Goal: Task Accomplishment & Management: Complete application form

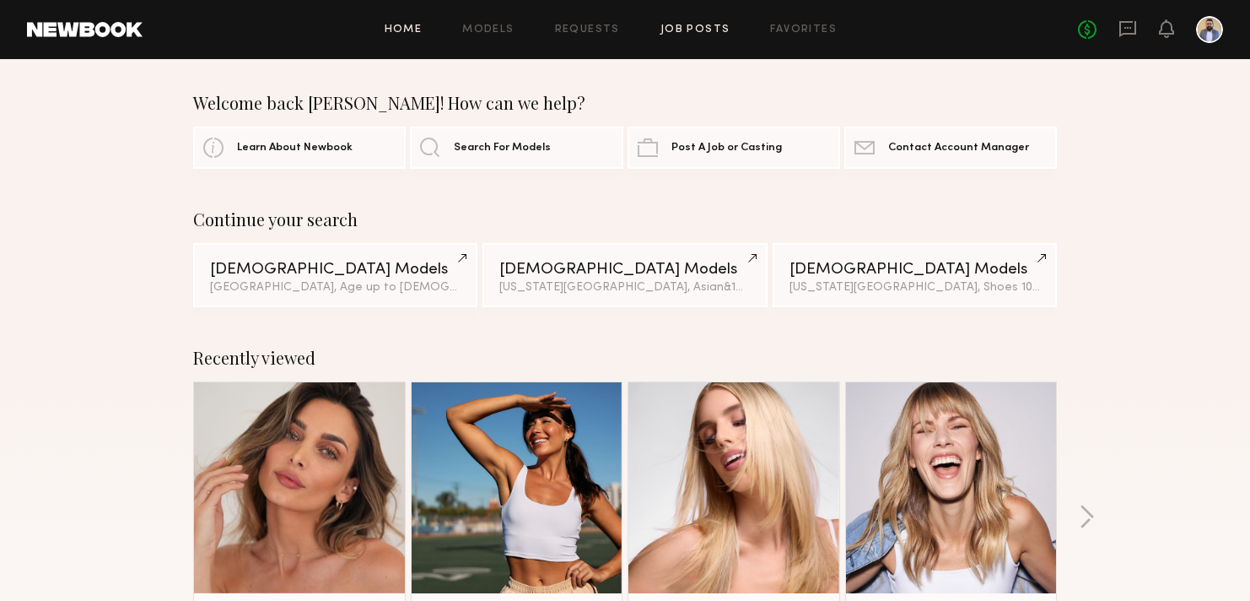
click at [670, 28] on link "Job Posts" at bounding box center [696, 29] width 70 height 11
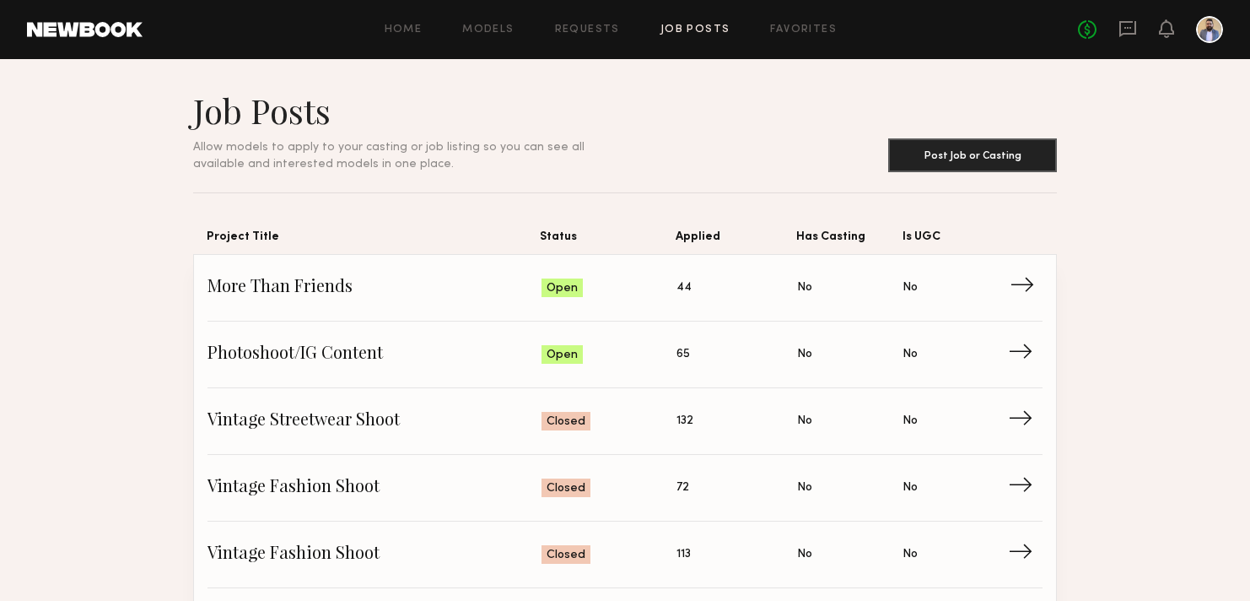
click at [352, 283] on span "More Than Friends" at bounding box center [375, 287] width 334 height 25
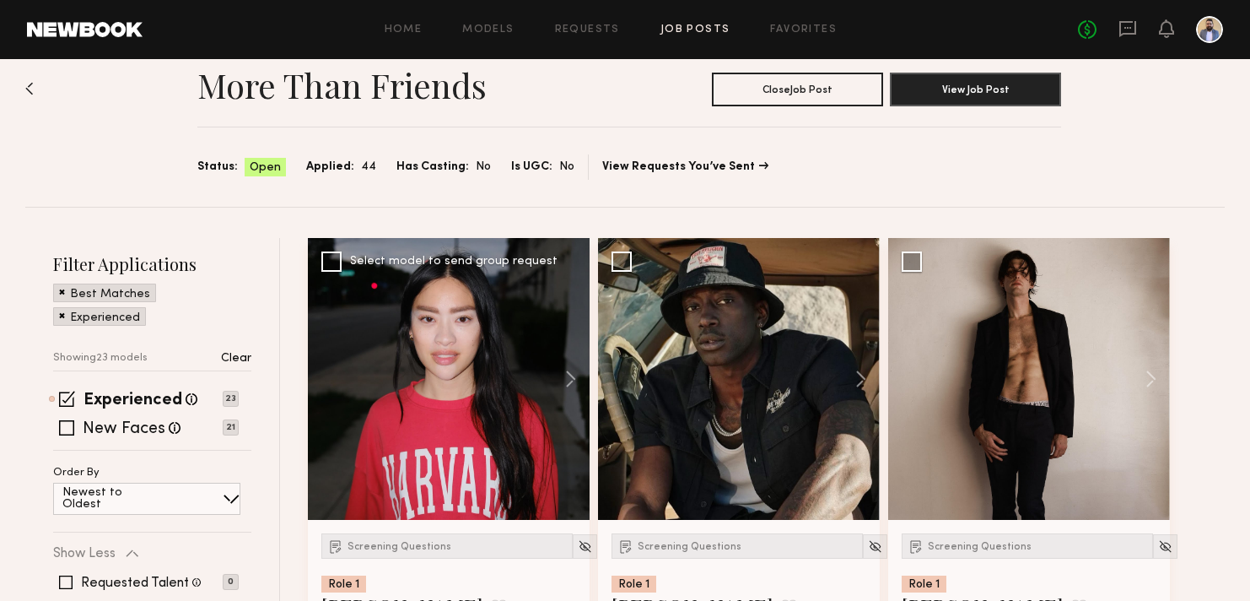
scroll to position [61, 0]
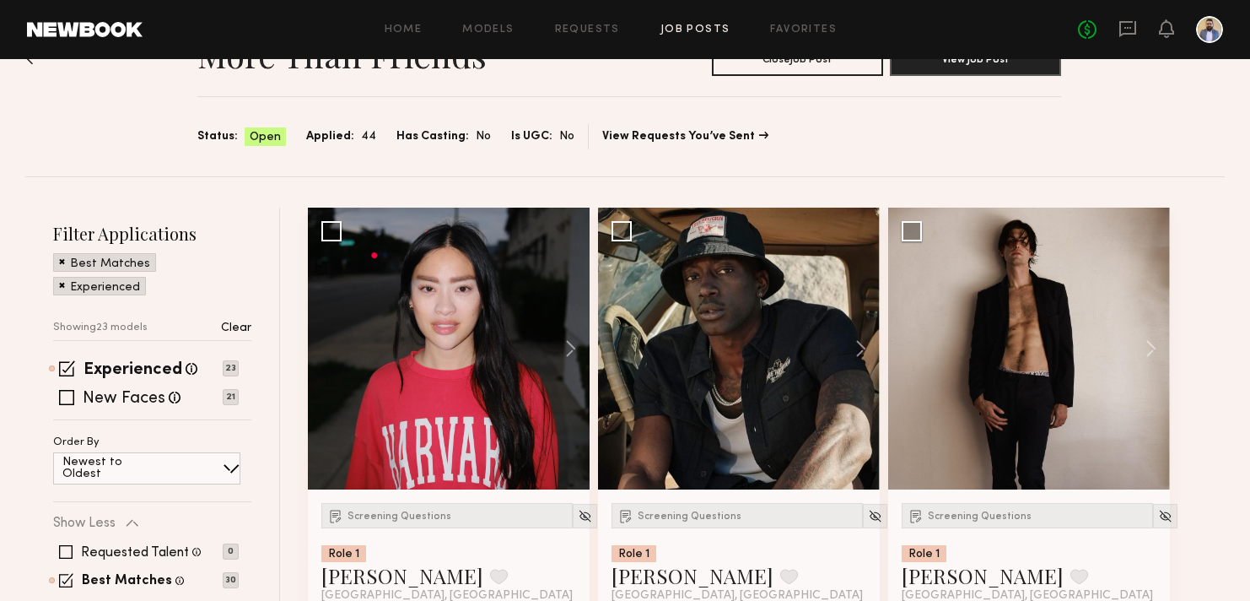
click at [73, 364] on span at bounding box center [67, 368] width 16 height 16
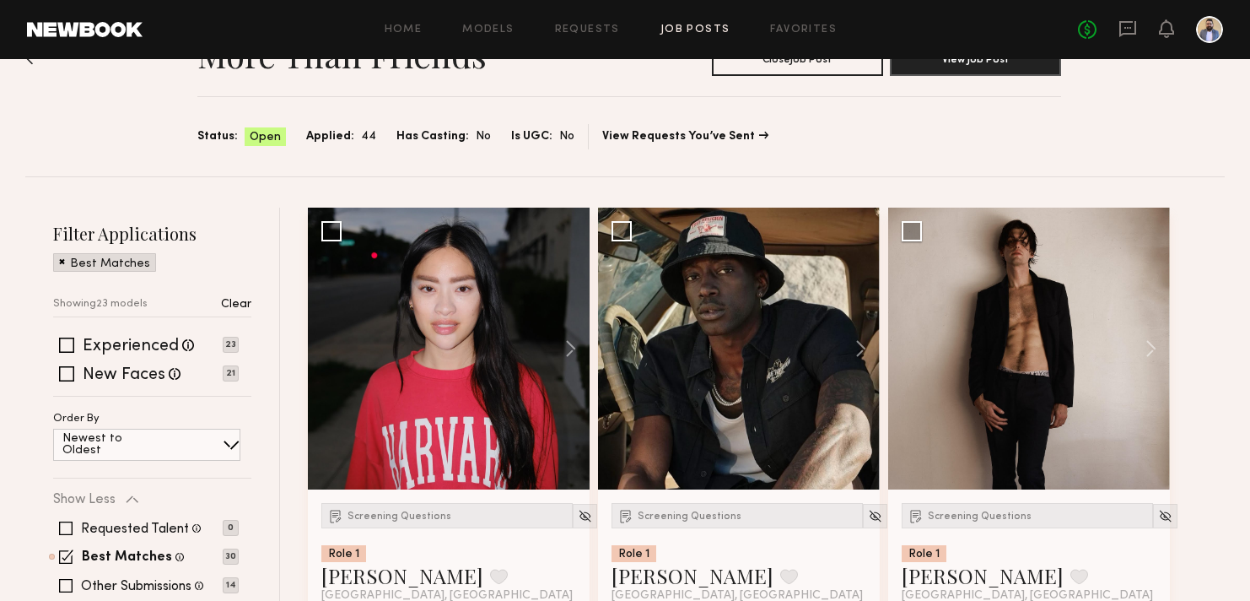
click at [62, 265] on span at bounding box center [62, 260] width 6 height 15
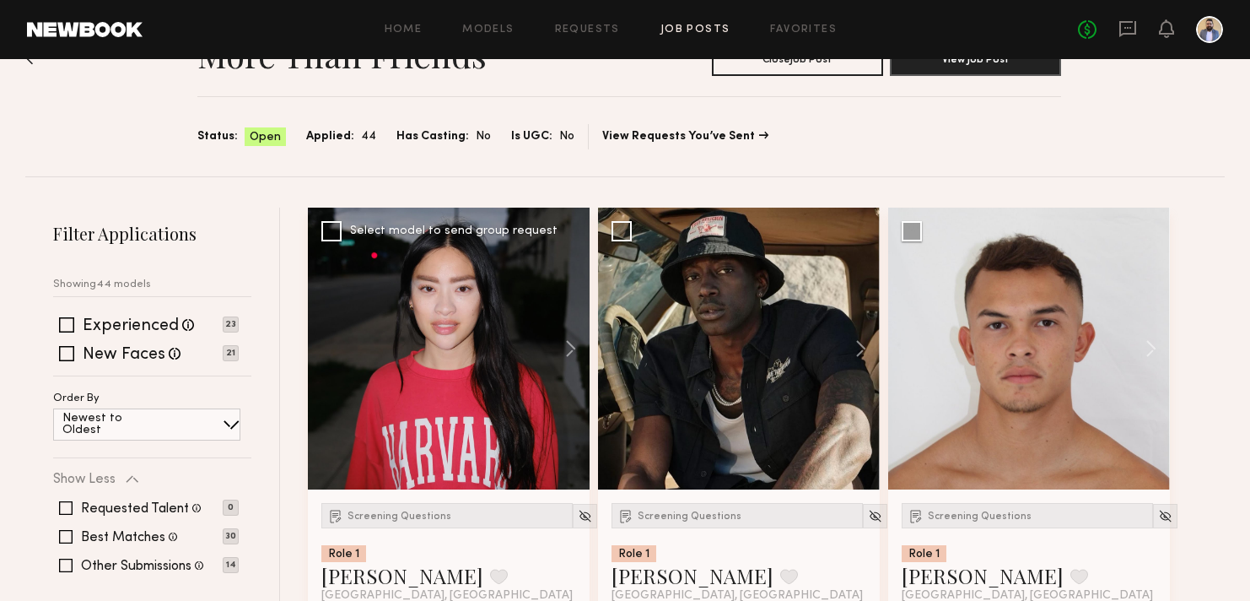
scroll to position [206, 0]
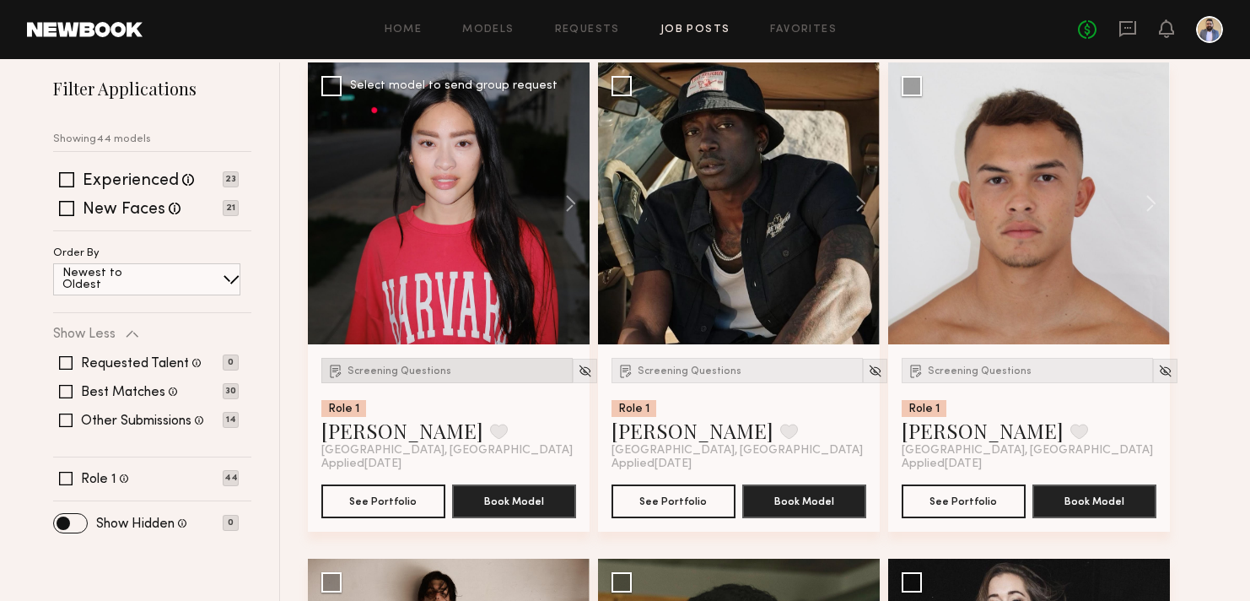
click at [405, 362] on div "Screening Questions" at bounding box center [446, 370] width 251 height 25
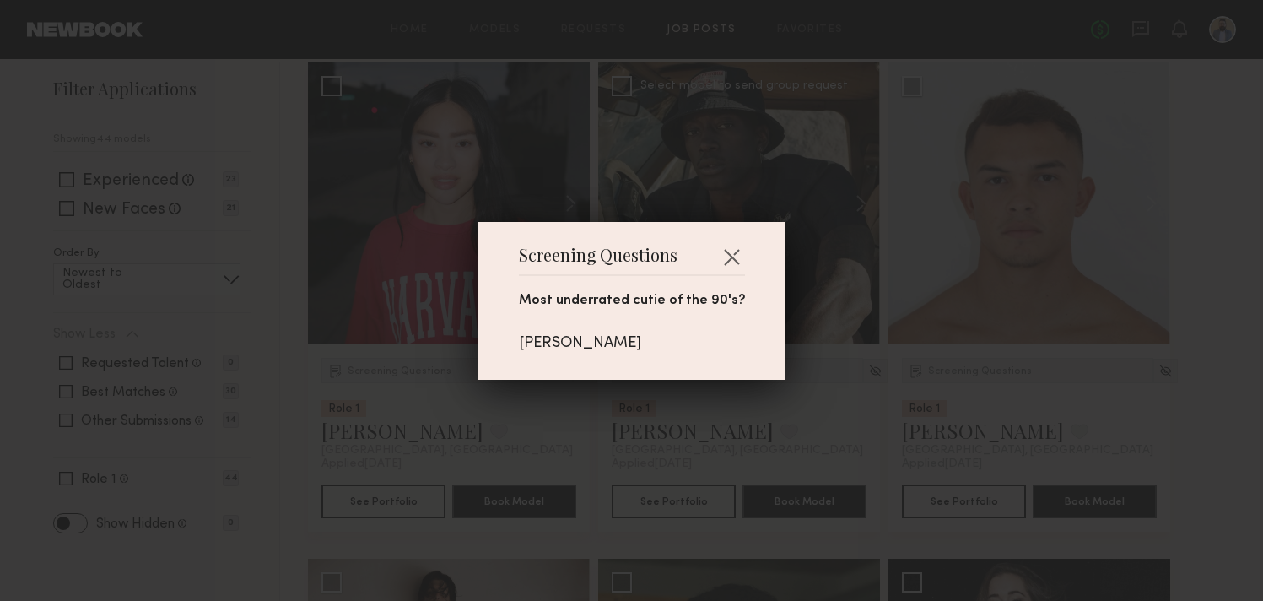
click at [718, 262] on button "button" at bounding box center [731, 256] width 27 height 27
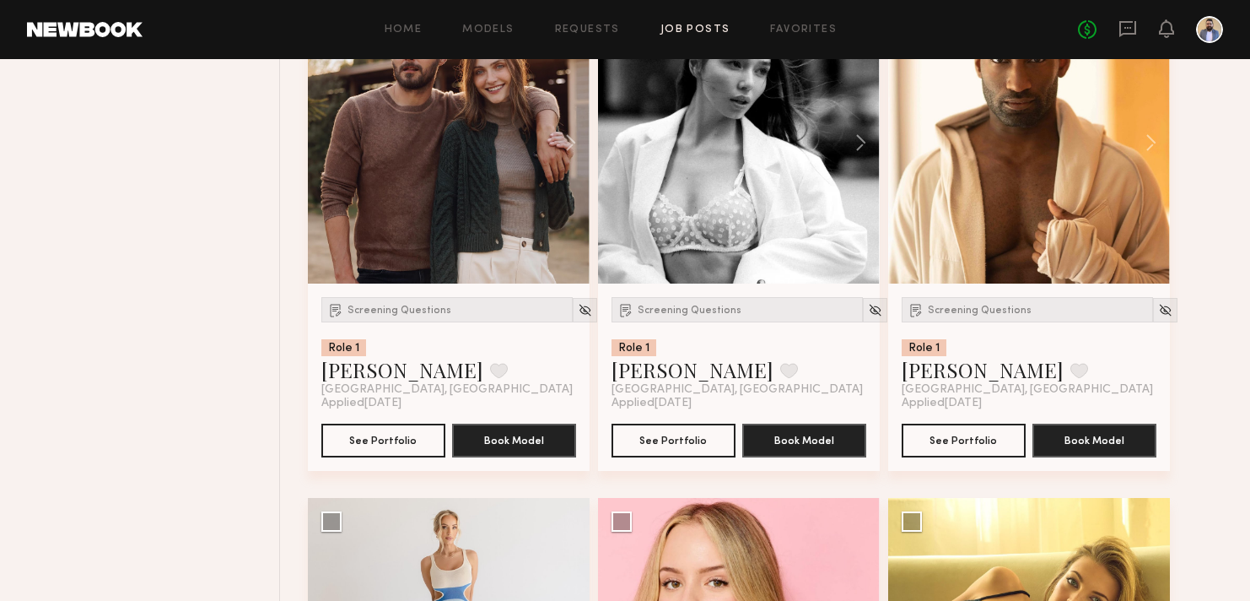
scroll to position [670, 0]
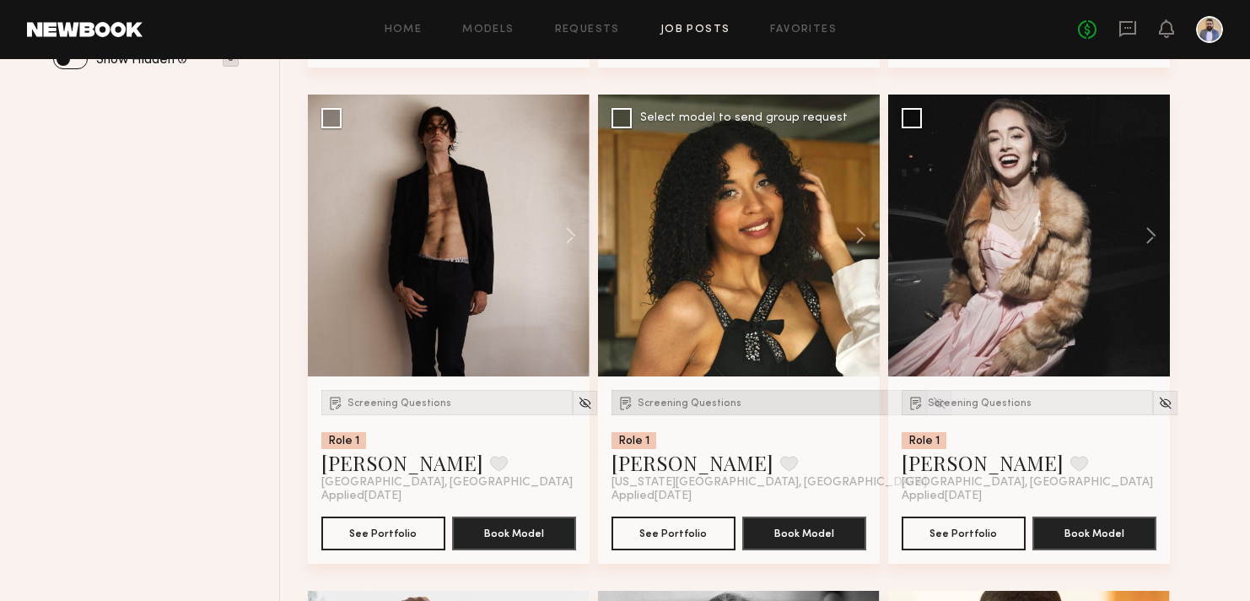
click at [664, 397] on div "Screening Questions" at bounding box center [770, 402] width 316 height 25
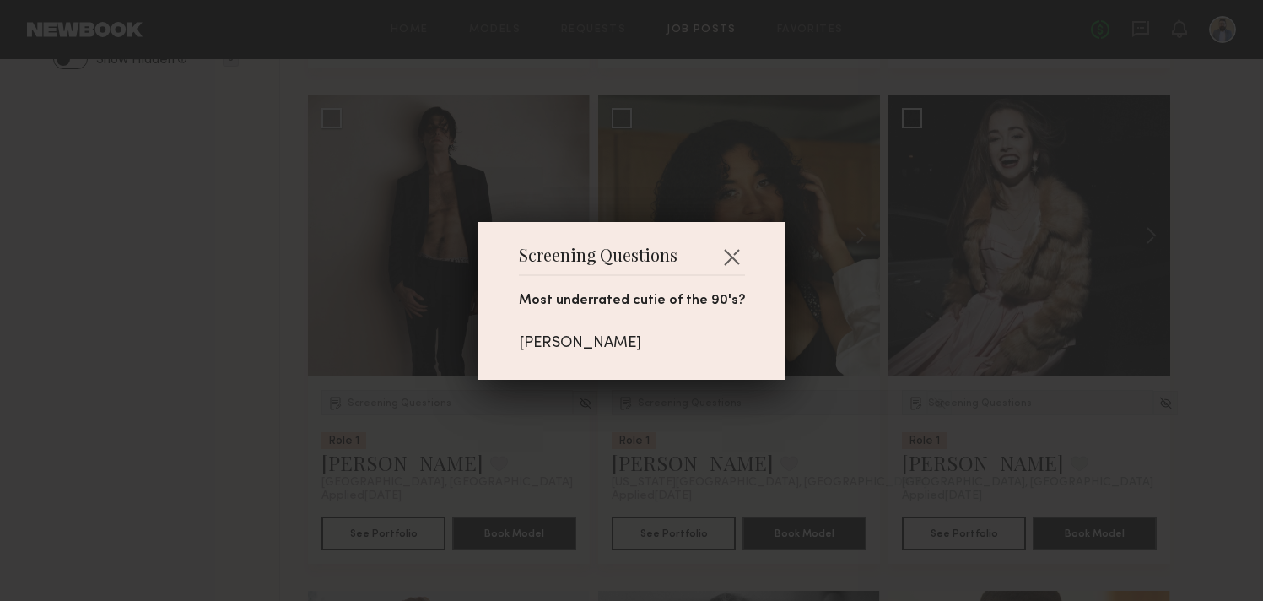
click at [616, 344] on div "Andrew Keegan" at bounding box center [632, 343] width 226 height 19
click at [615, 344] on div "Andrew Keegan" at bounding box center [632, 343] width 226 height 19
copy div "Andrew Keegan"
click at [722, 247] on button "button" at bounding box center [731, 256] width 27 height 27
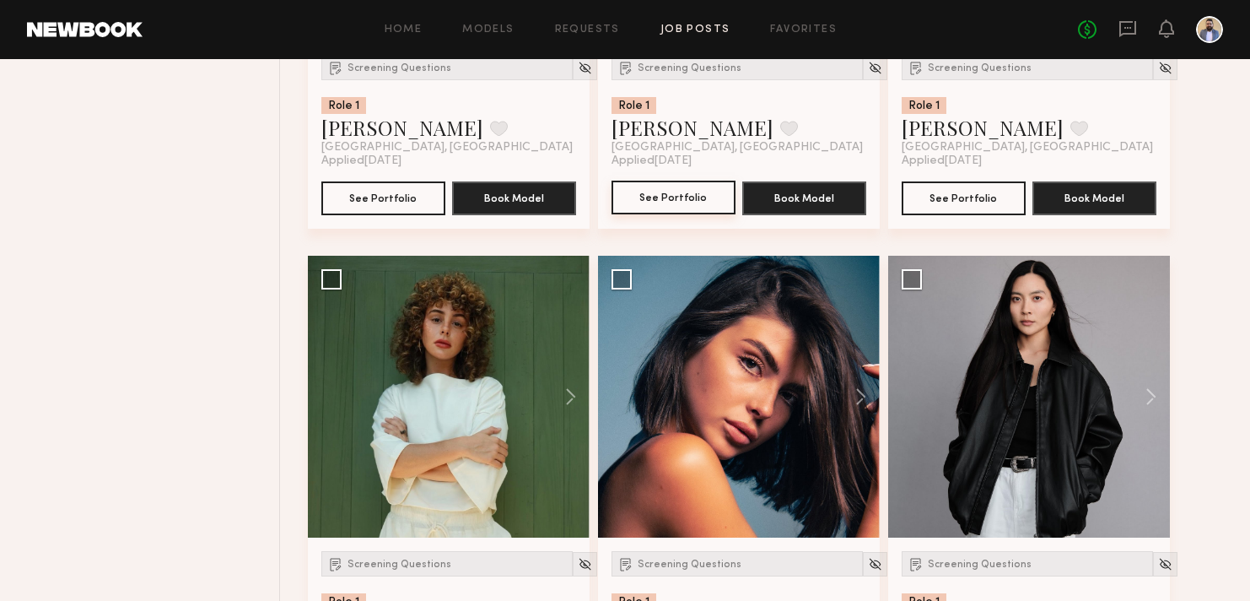
scroll to position [2630, 0]
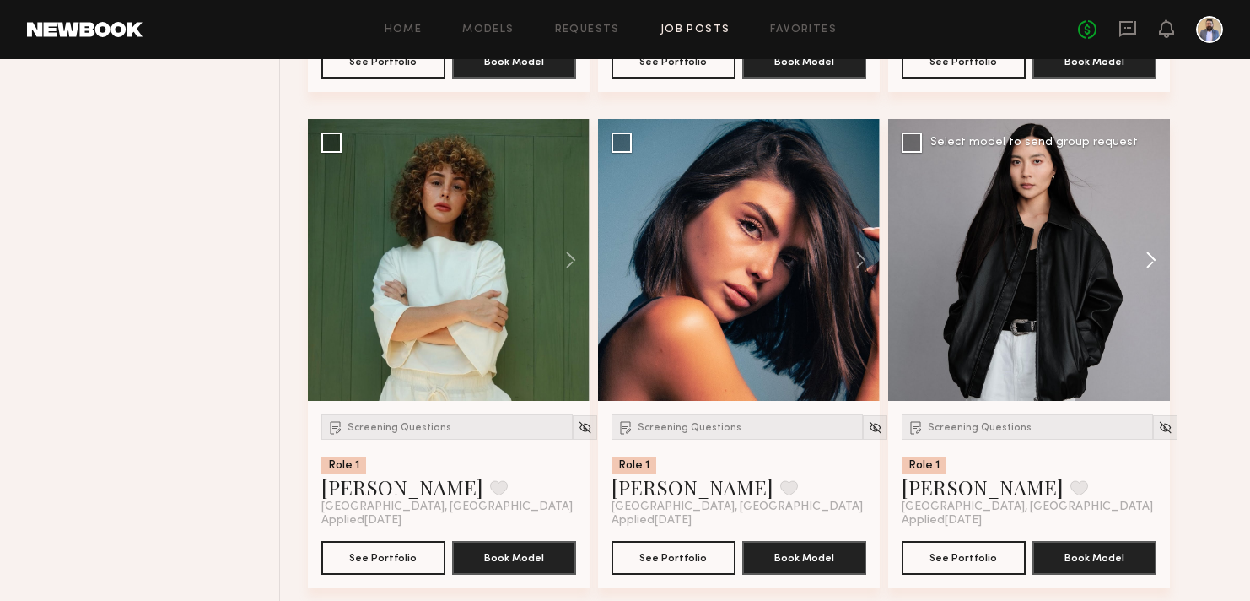
click at [1153, 263] on button at bounding box center [1143, 260] width 54 height 282
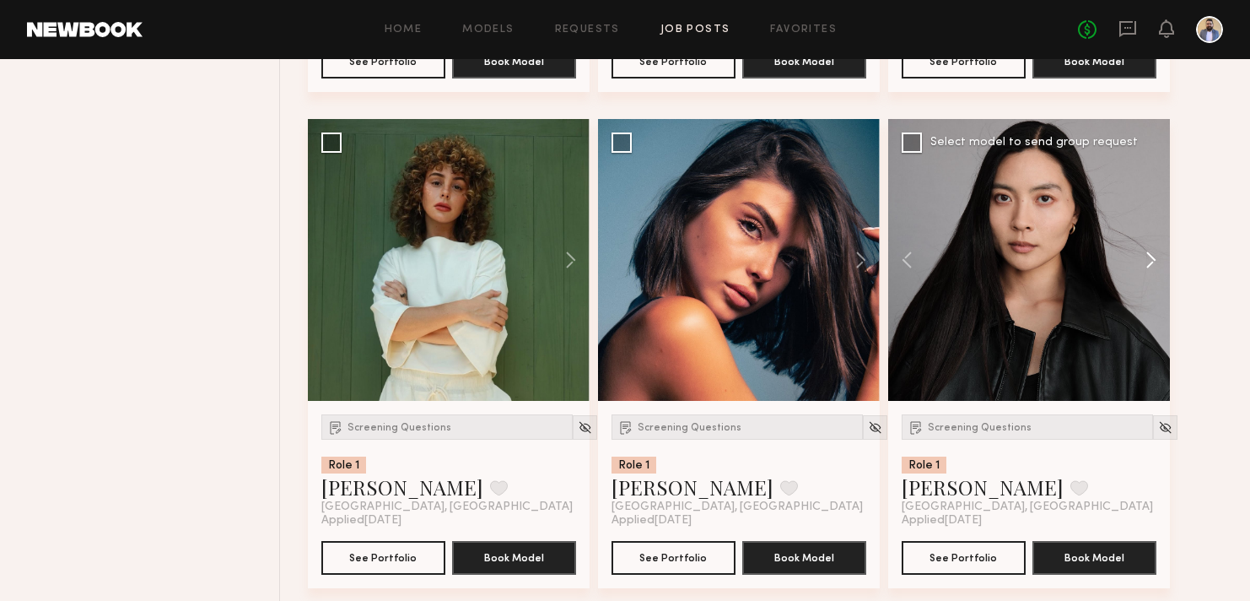
click at [1153, 263] on button at bounding box center [1143, 260] width 54 height 282
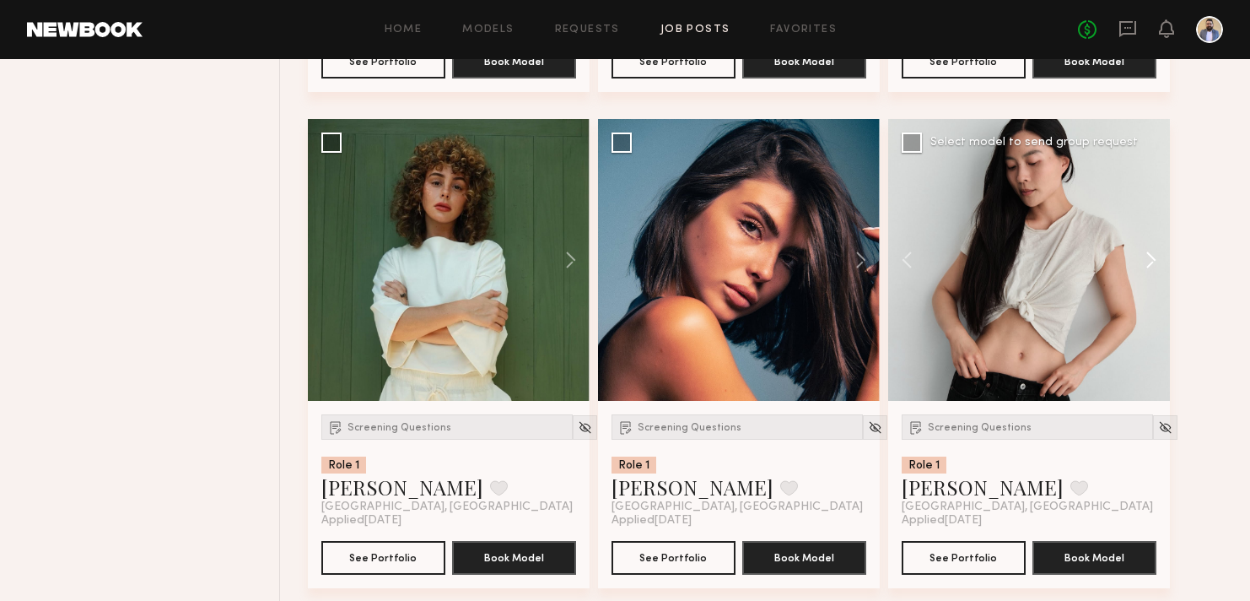
click at [1153, 263] on button at bounding box center [1143, 260] width 54 height 282
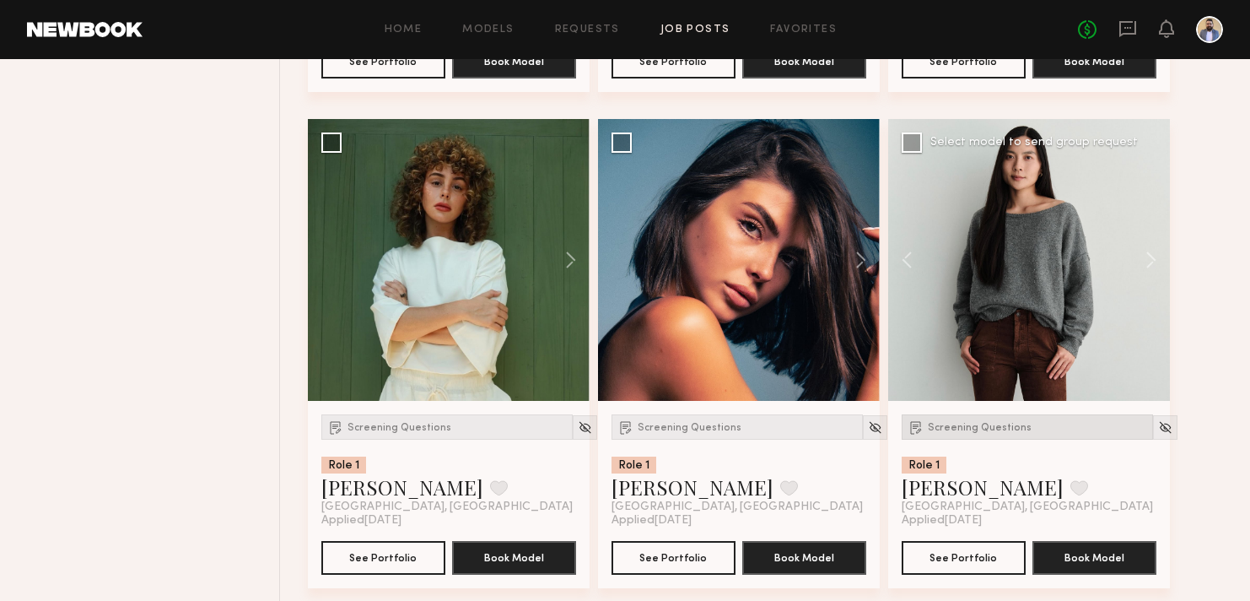
click at [1005, 430] on span "Screening Questions" at bounding box center [980, 428] width 104 height 10
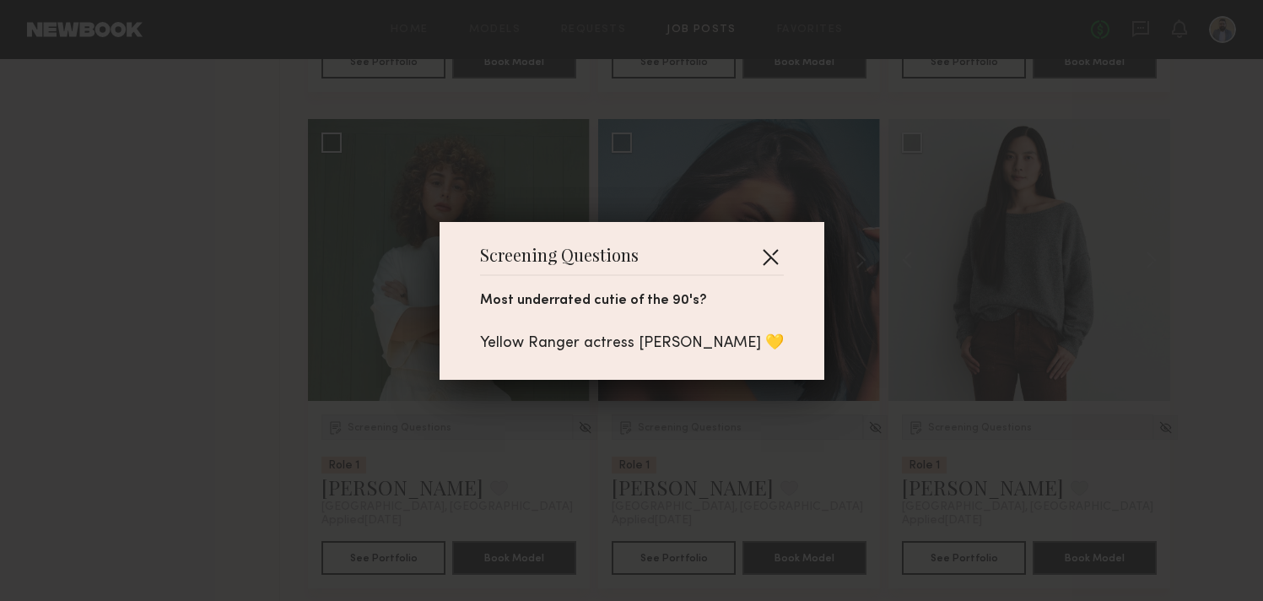
click at [757, 251] on button "button" at bounding box center [770, 256] width 27 height 27
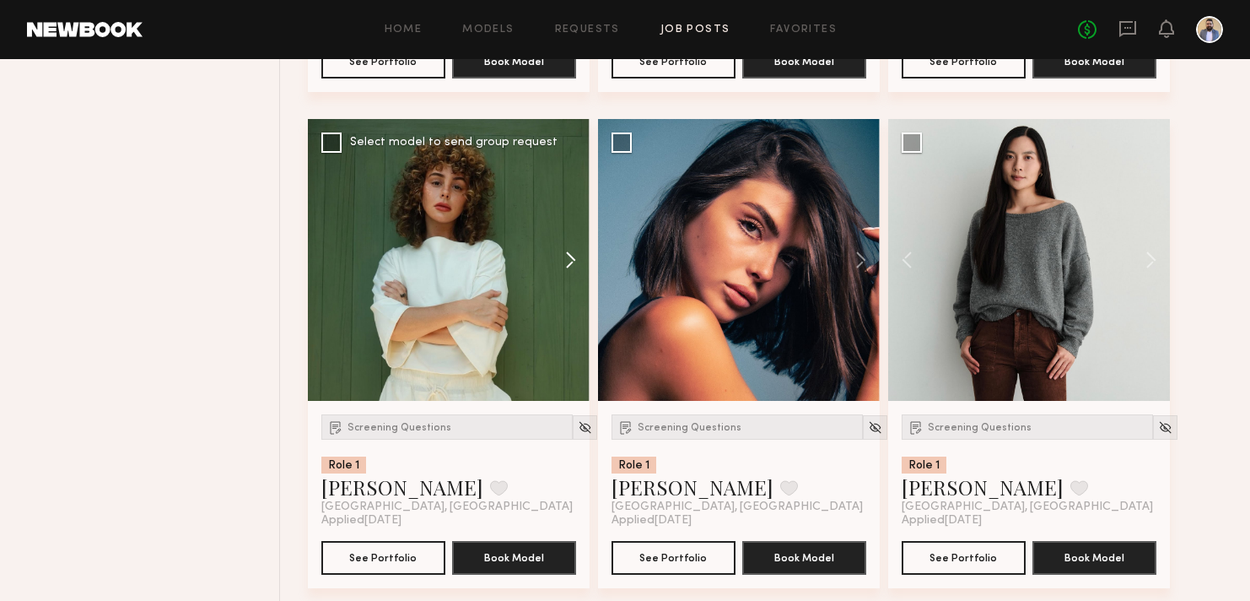
click at [566, 251] on button at bounding box center [563, 260] width 54 height 282
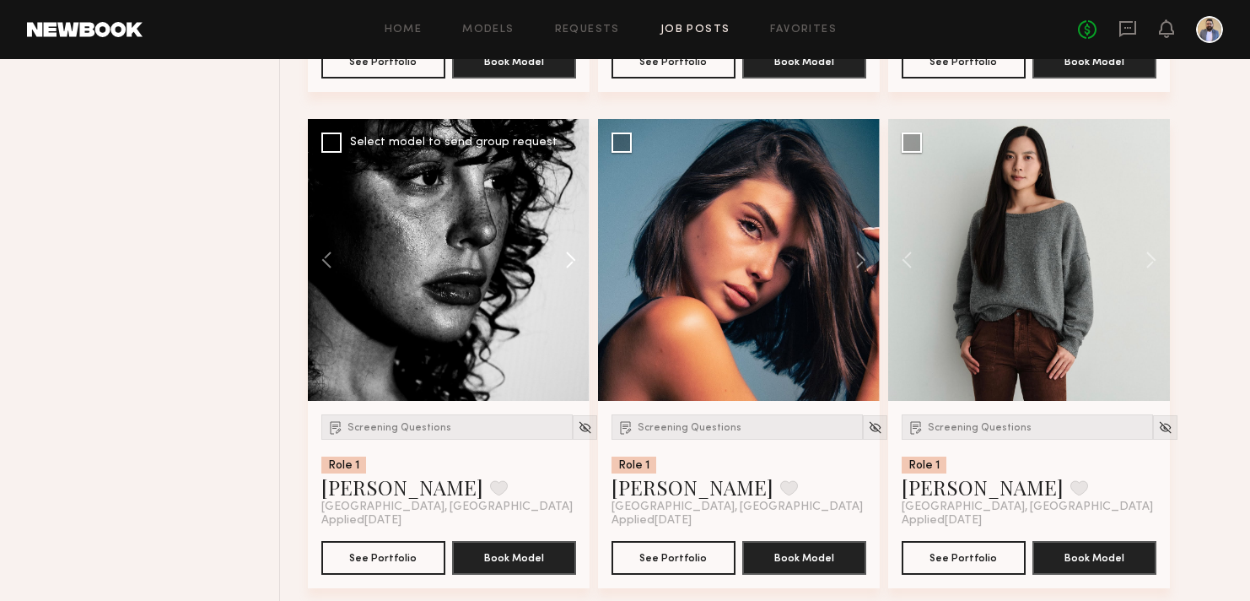
click at [567, 253] on button at bounding box center [563, 260] width 54 height 282
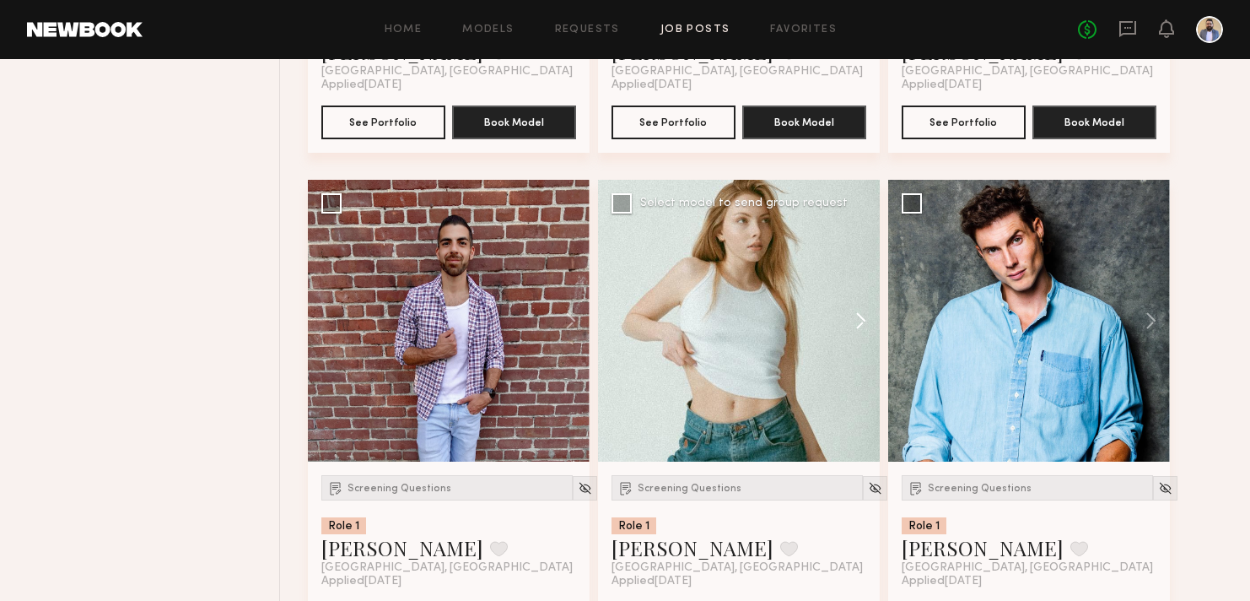
scroll to position [2104, 0]
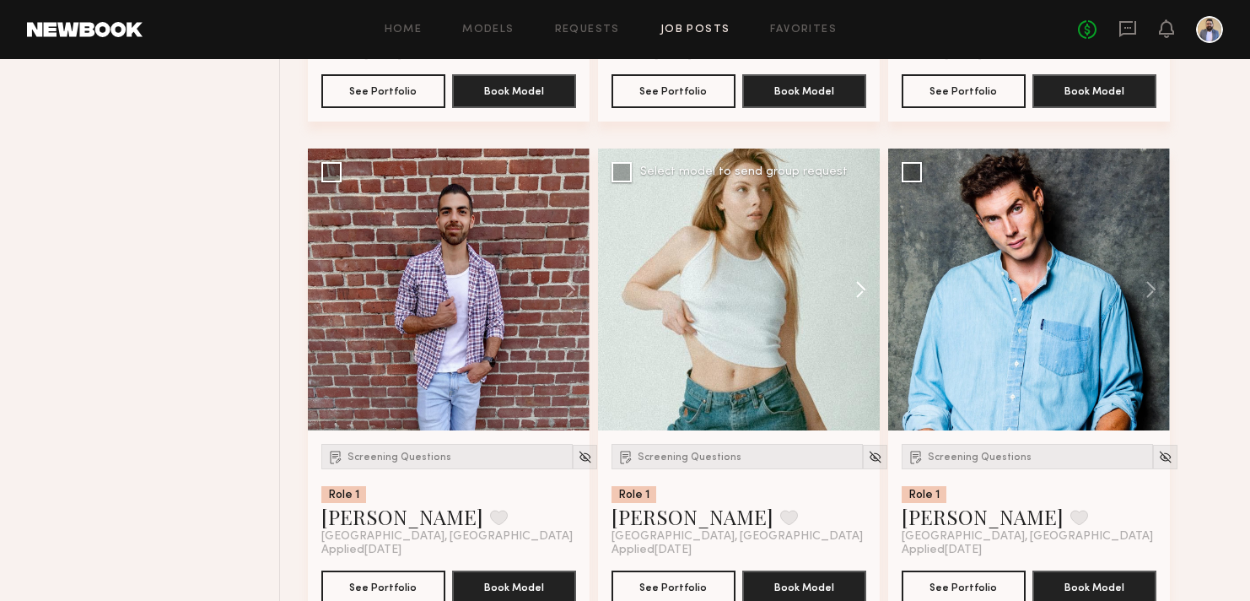
click at [857, 292] on button at bounding box center [853, 289] width 54 height 282
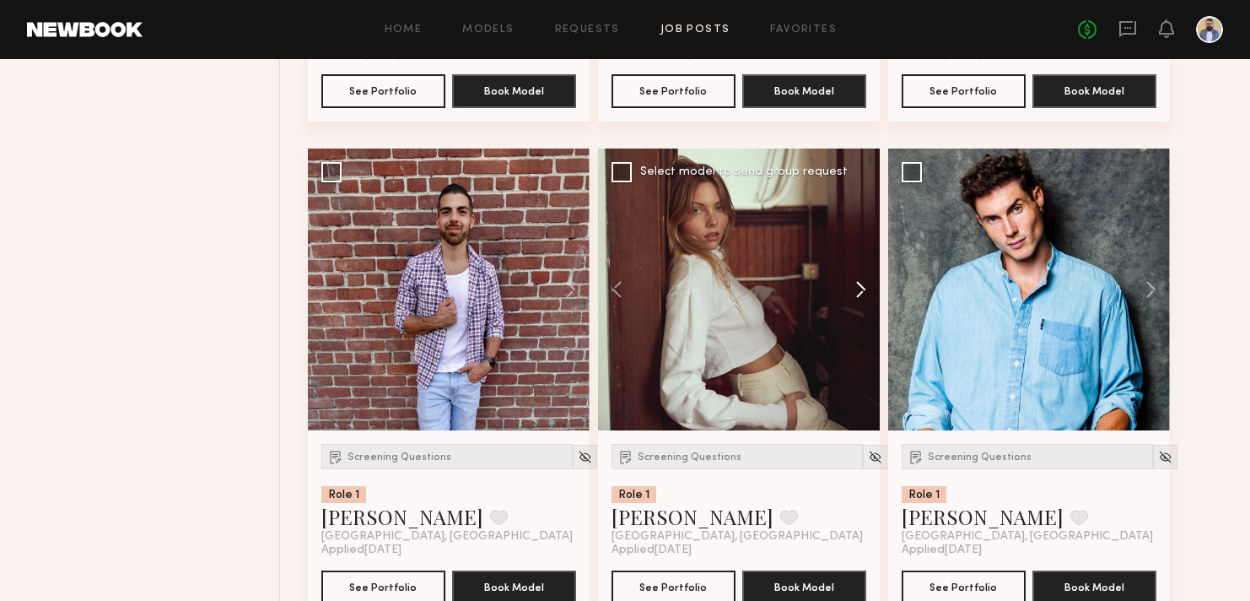
click at [857, 292] on button at bounding box center [853, 289] width 54 height 282
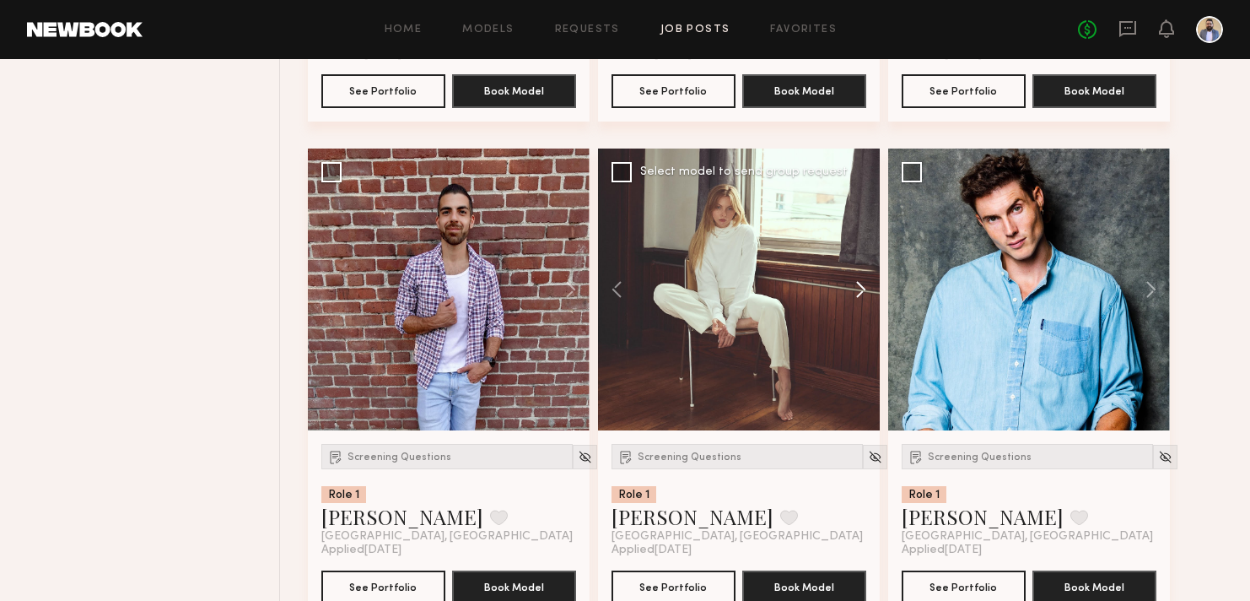
click at [857, 292] on button at bounding box center [853, 289] width 54 height 282
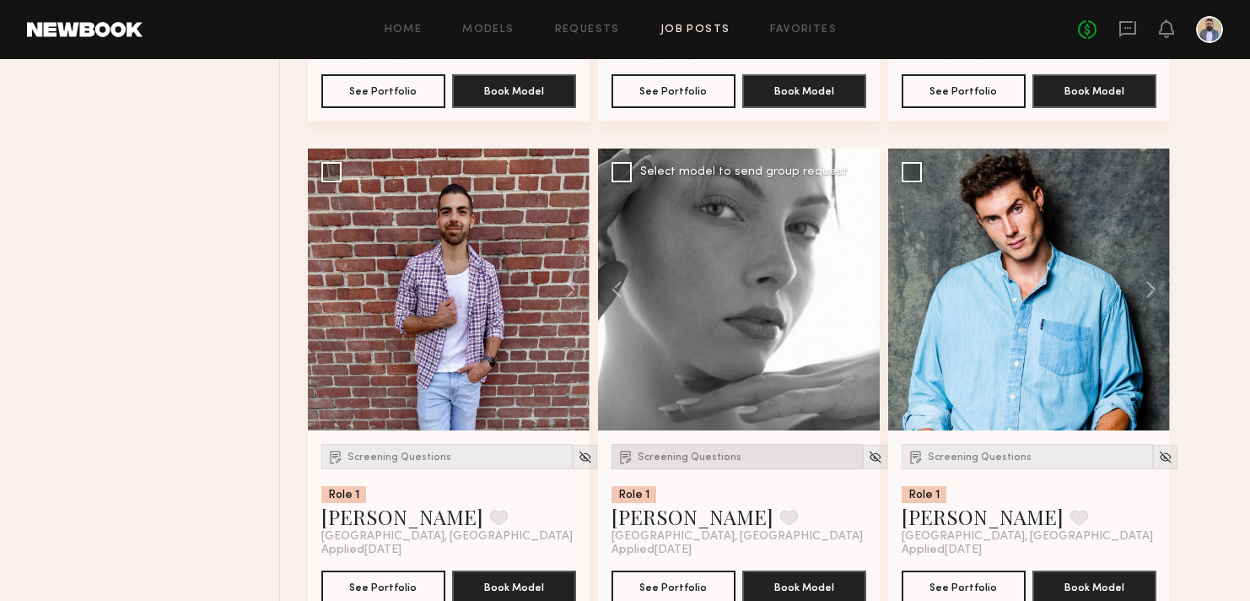
click at [717, 450] on div "Screening Questions" at bounding box center [737, 456] width 251 height 25
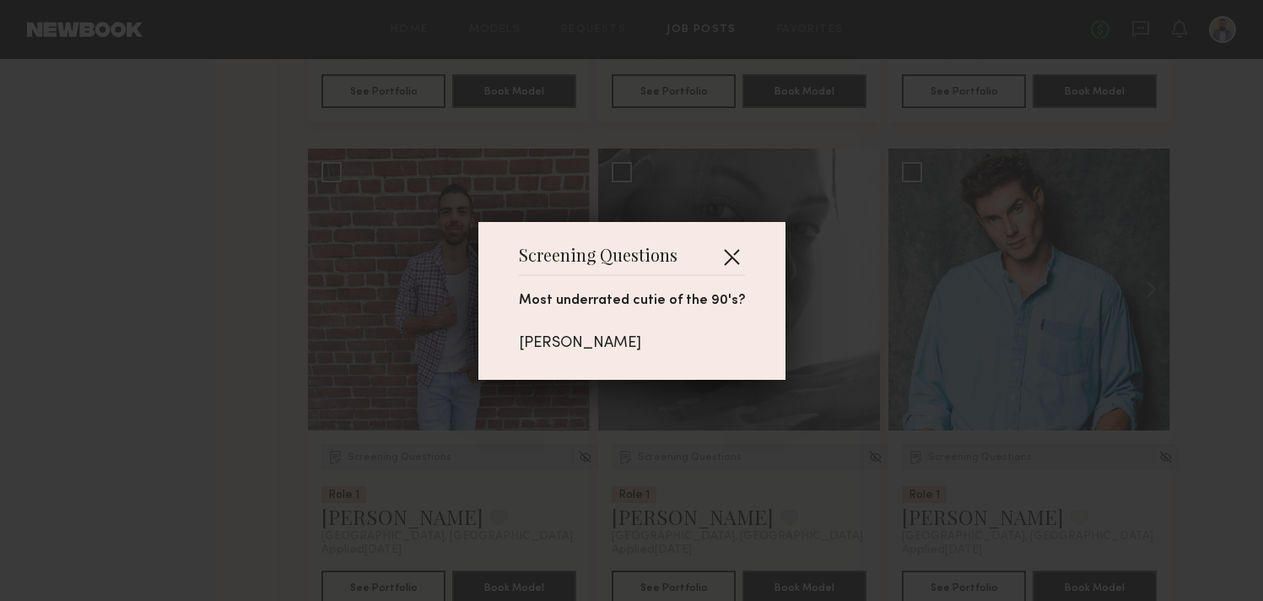
click at [728, 256] on button "button" at bounding box center [731, 256] width 27 height 27
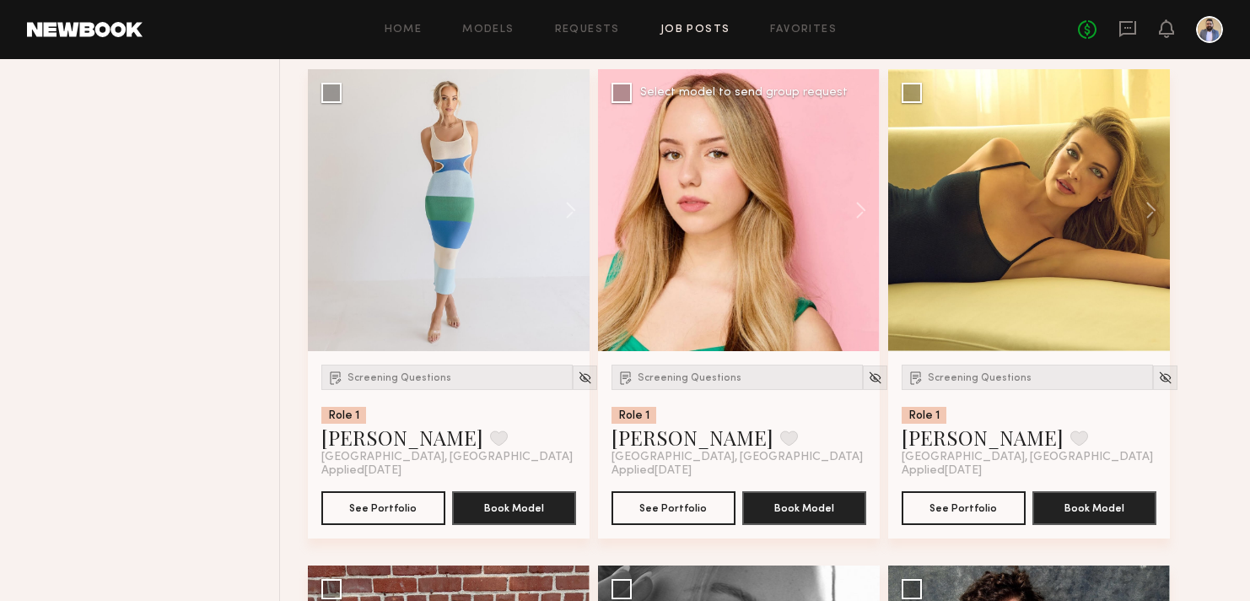
scroll to position [1654, 0]
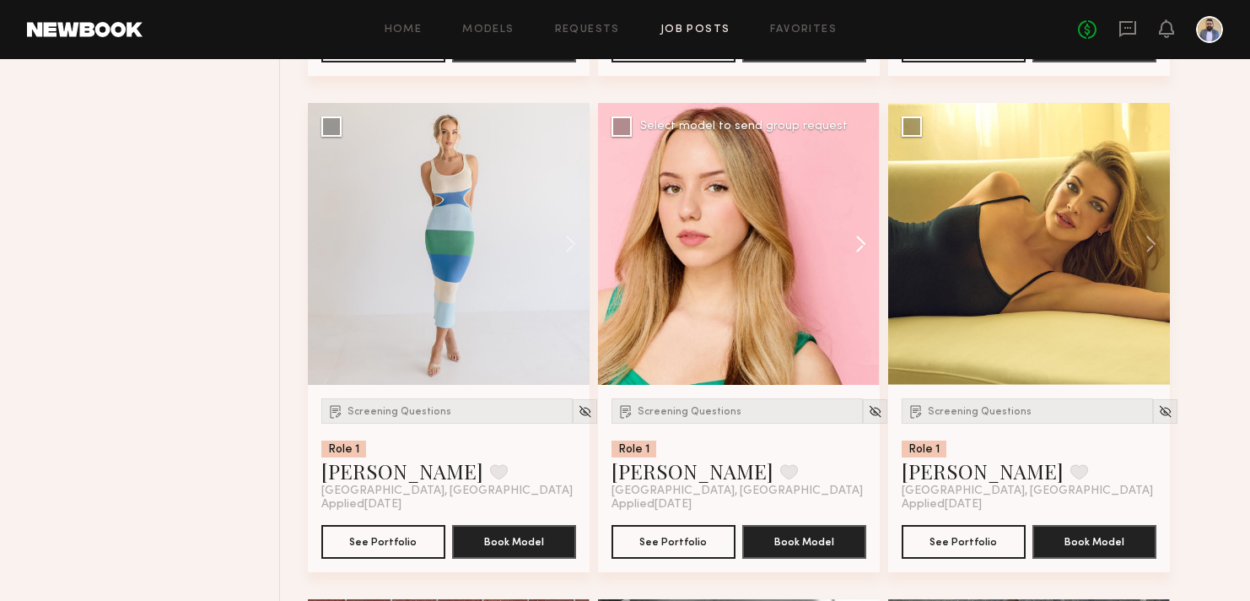
click at [858, 247] on button at bounding box center [853, 244] width 54 height 282
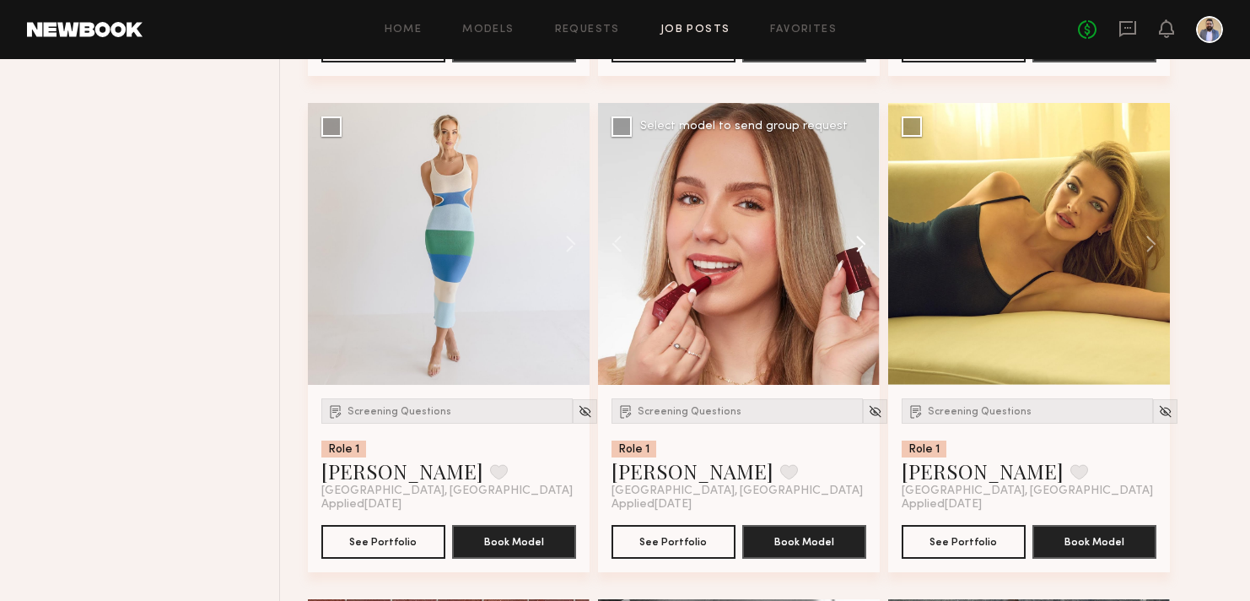
click at [857, 248] on button at bounding box center [853, 244] width 54 height 282
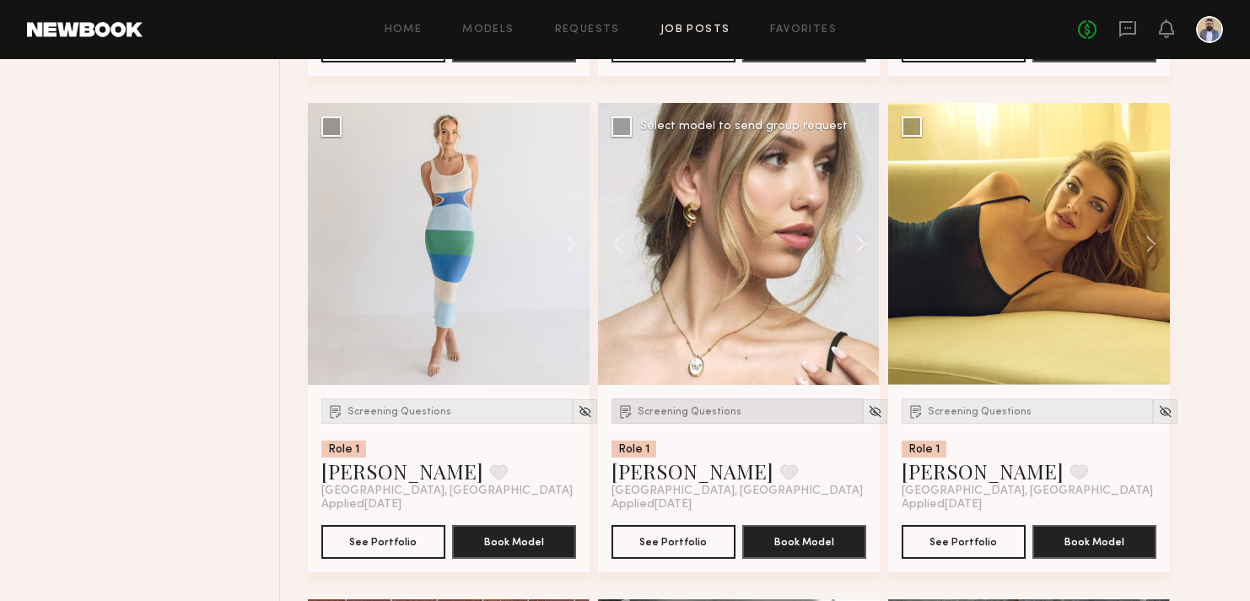
click at [692, 408] on span "Screening Questions" at bounding box center [690, 412] width 104 height 10
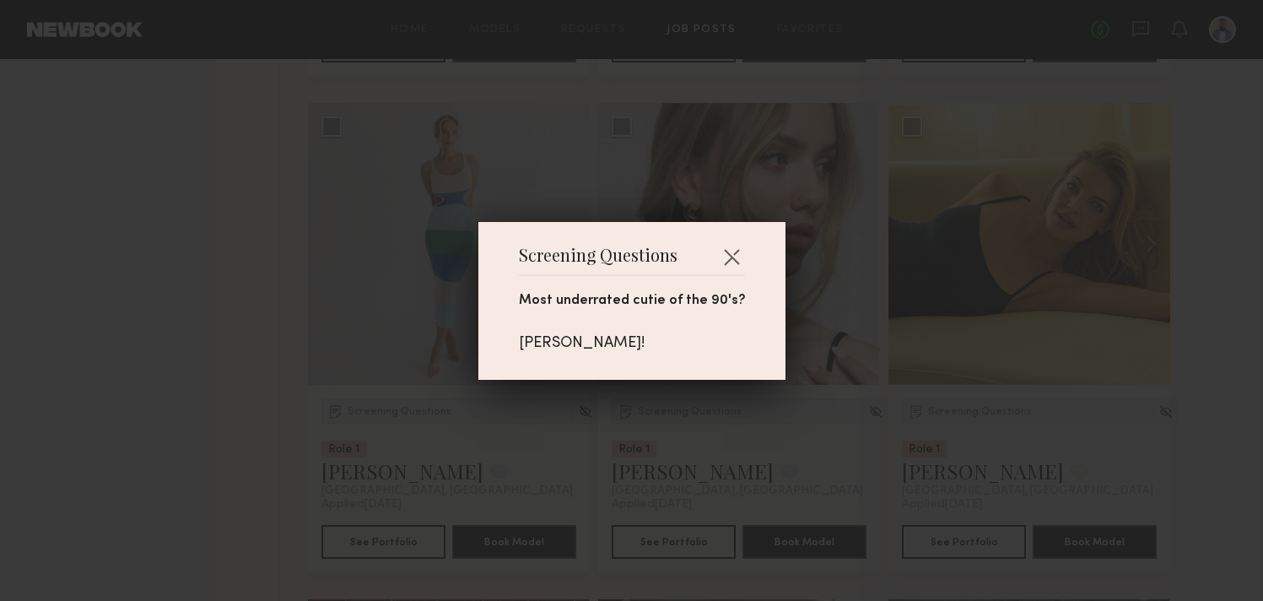
click at [736, 252] on div "Screening Questions Most underrated cutie of the 90's? Heath Ledger!" at bounding box center [631, 301] width 307 height 158
click at [718, 255] on button "button" at bounding box center [731, 256] width 27 height 27
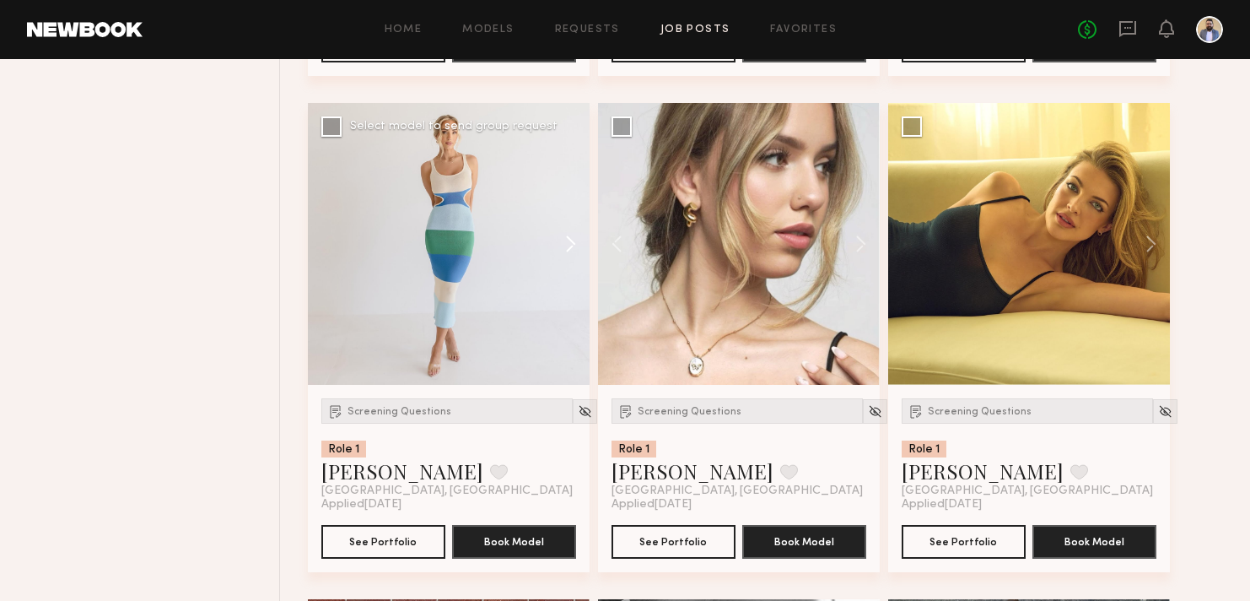
click at [562, 248] on button at bounding box center [563, 244] width 54 height 282
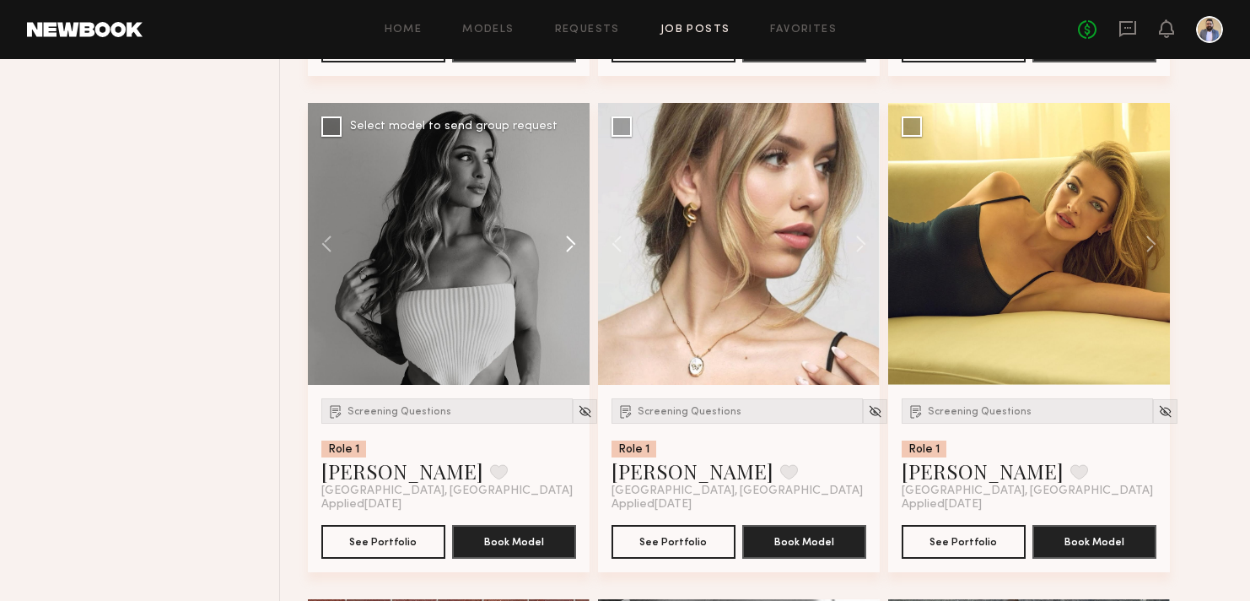
click at [562, 248] on button at bounding box center [563, 244] width 54 height 282
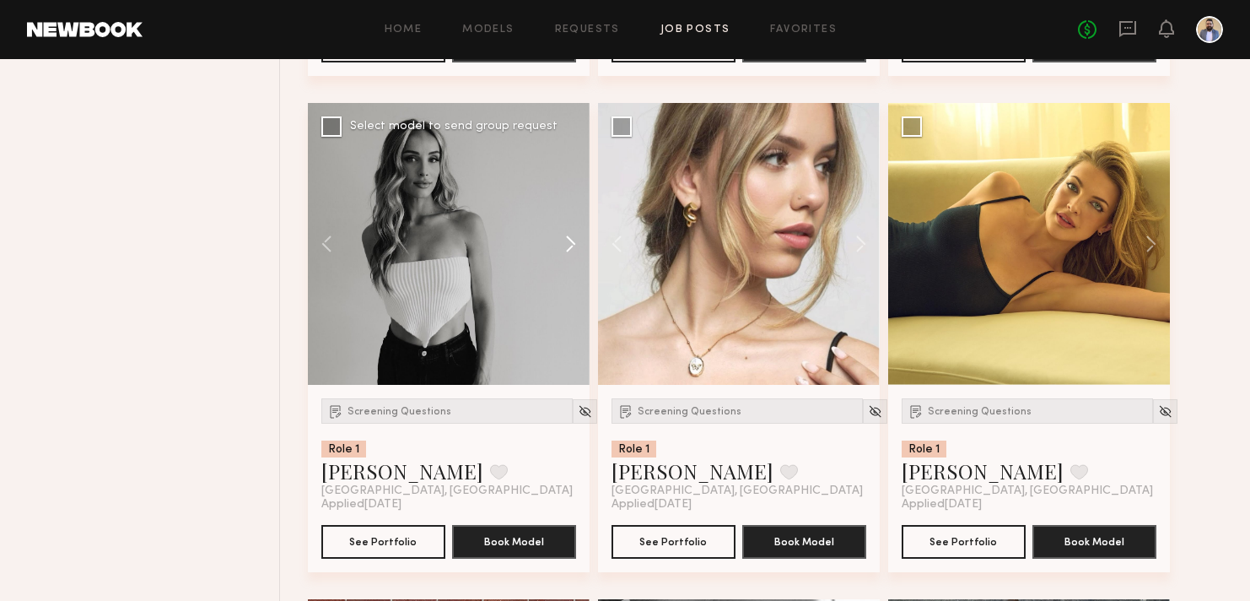
click at [562, 249] on button at bounding box center [563, 244] width 54 height 282
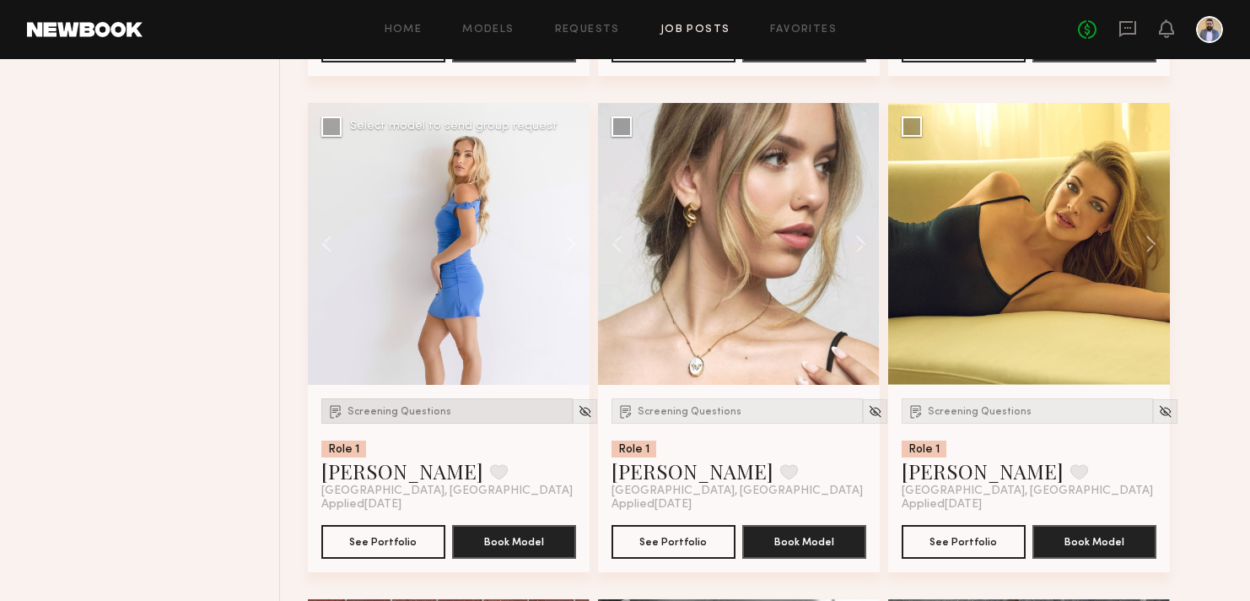
click at [398, 416] on span "Screening Questions" at bounding box center [400, 412] width 104 height 10
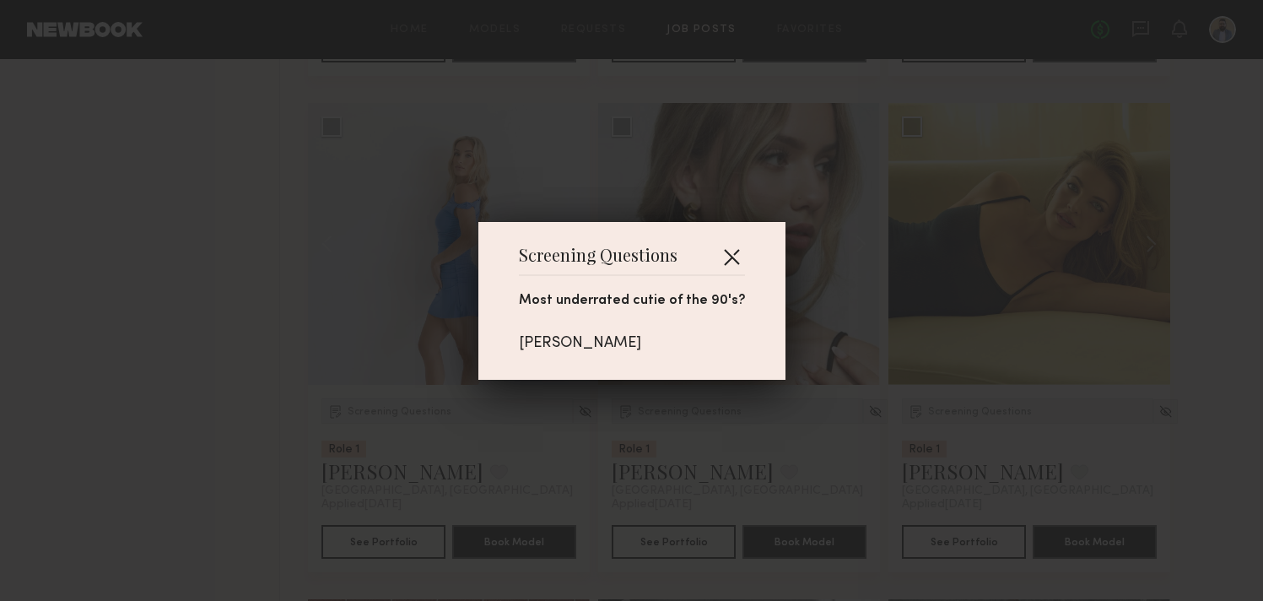
click at [724, 251] on button "button" at bounding box center [731, 256] width 27 height 27
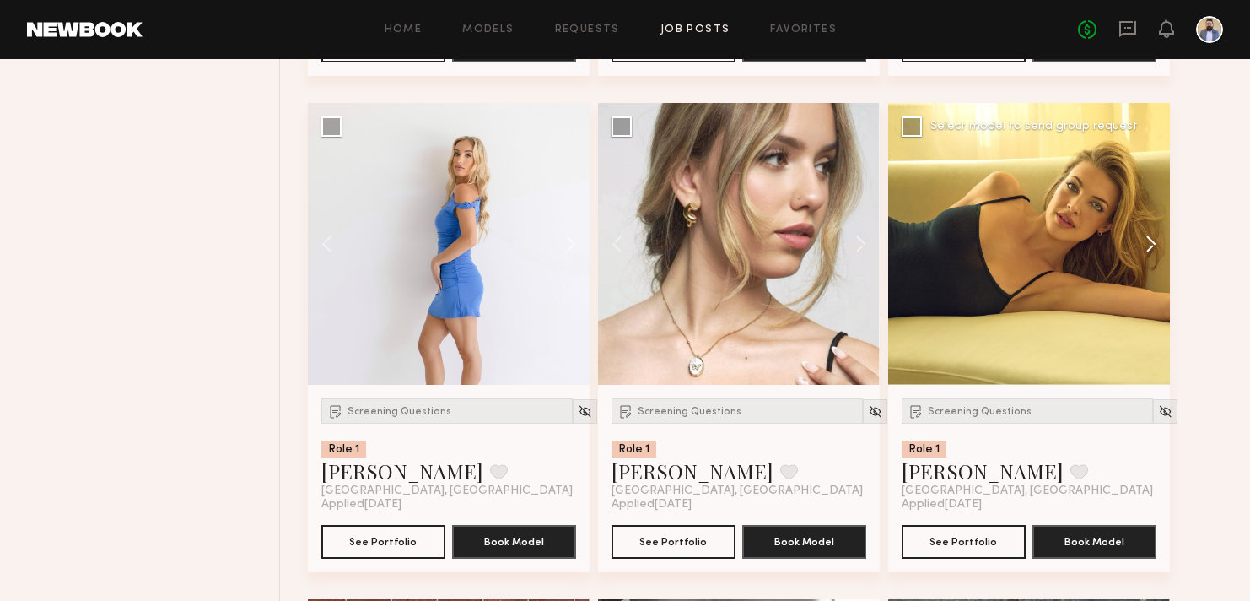
click at [1148, 234] on button at bounding box center [1143, 244] width 54 height 282
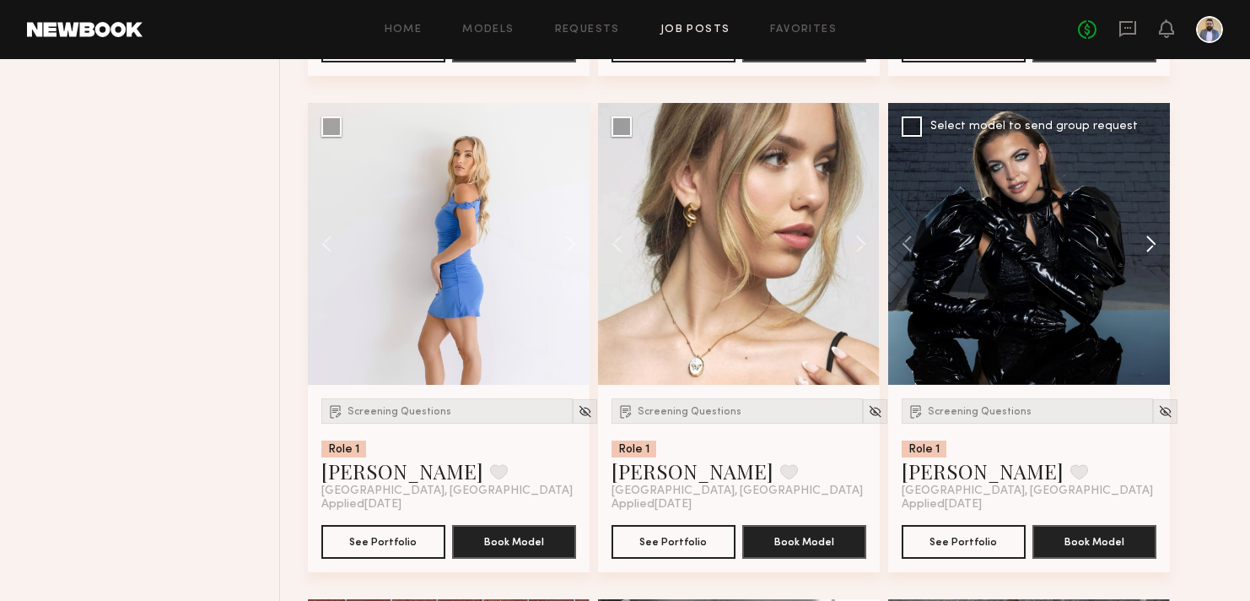
click at [1148, 236] on button at bounding box center [1143, 244] width 54 height 282
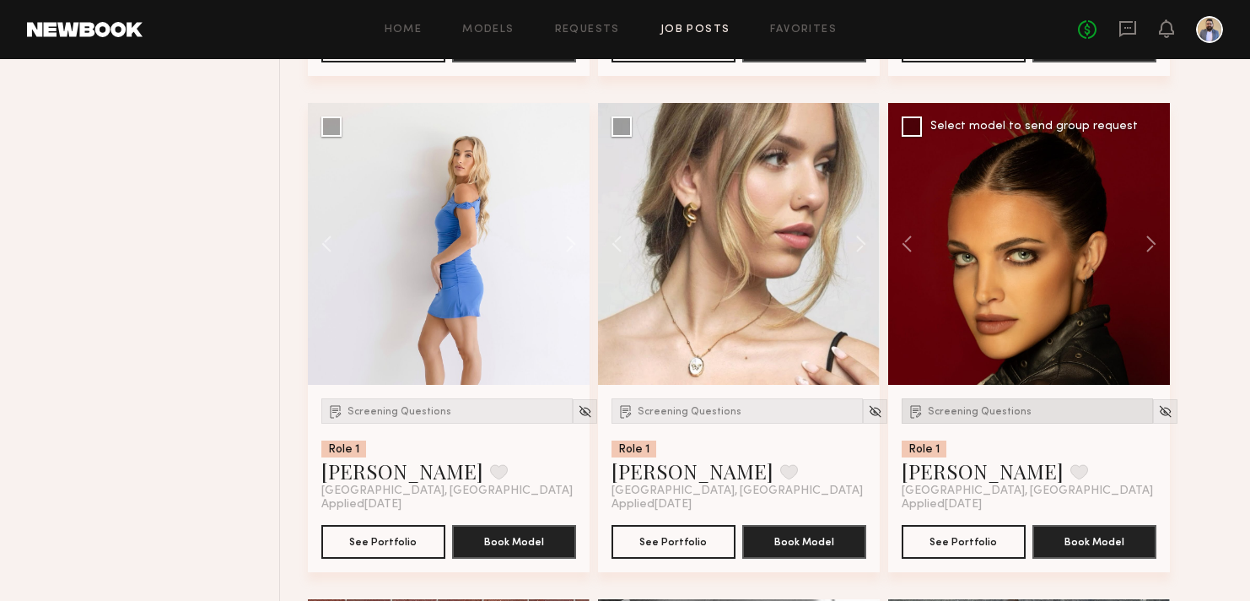
click at [949, 414] on span "Screening Questions" at bounding box center [980, 412] width 104 height 10
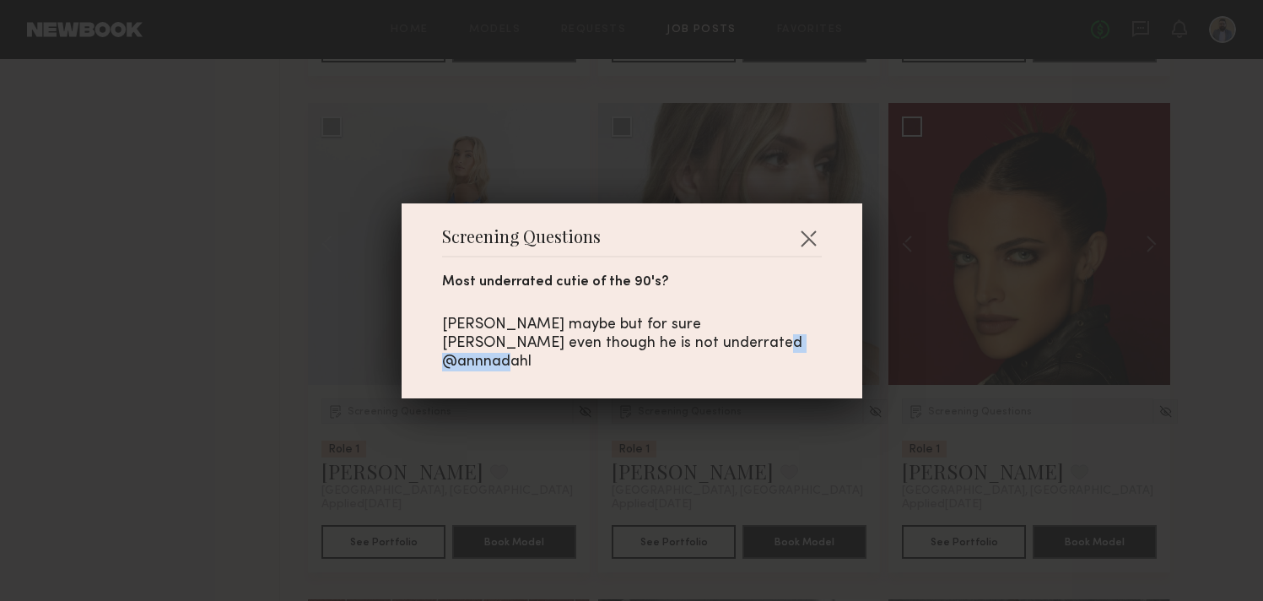
drag, startPoint x: 648, startPoint y: 355, endPoint x: 720, endPoint y: 352, distance: 72.6
click at [720, 352] on div "Drew Barrymore maybe but for sure Brad Pitt even though he is not underrated @a…" at bounding box center [632, 344] width 380 height 56
copy div "annnadahl"
click at [803, 251] on button "button" at bounding box center [808, 237] width 27 height 27
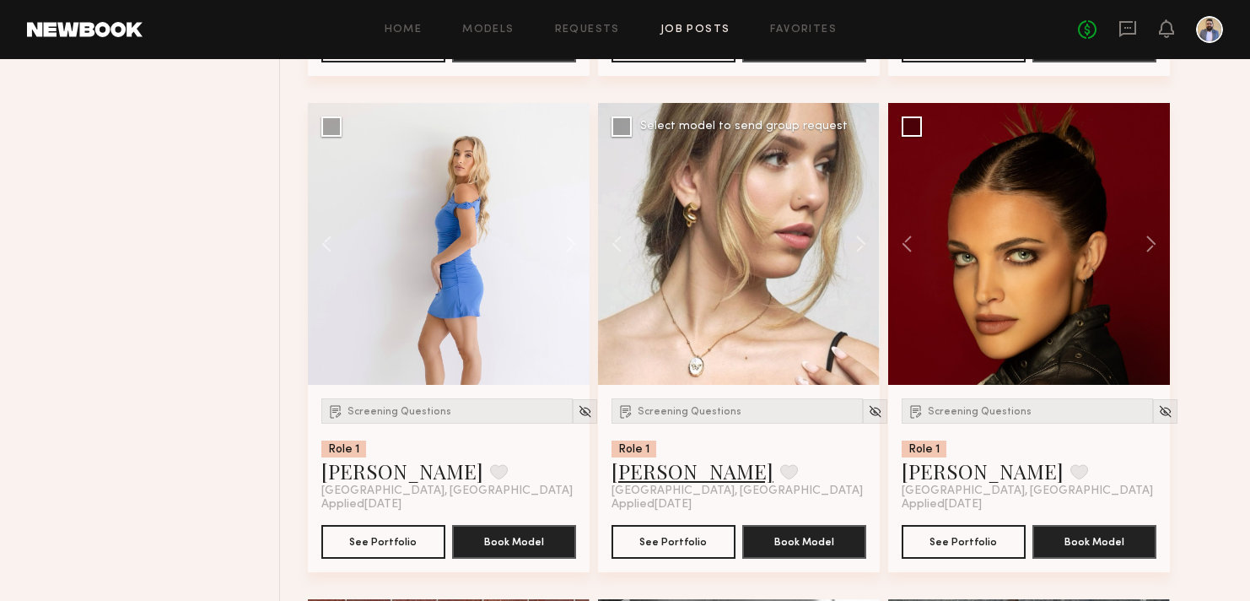
click at [673, 468] on link "Mishel E." at bounding box center [693, 470] width 162 height 27
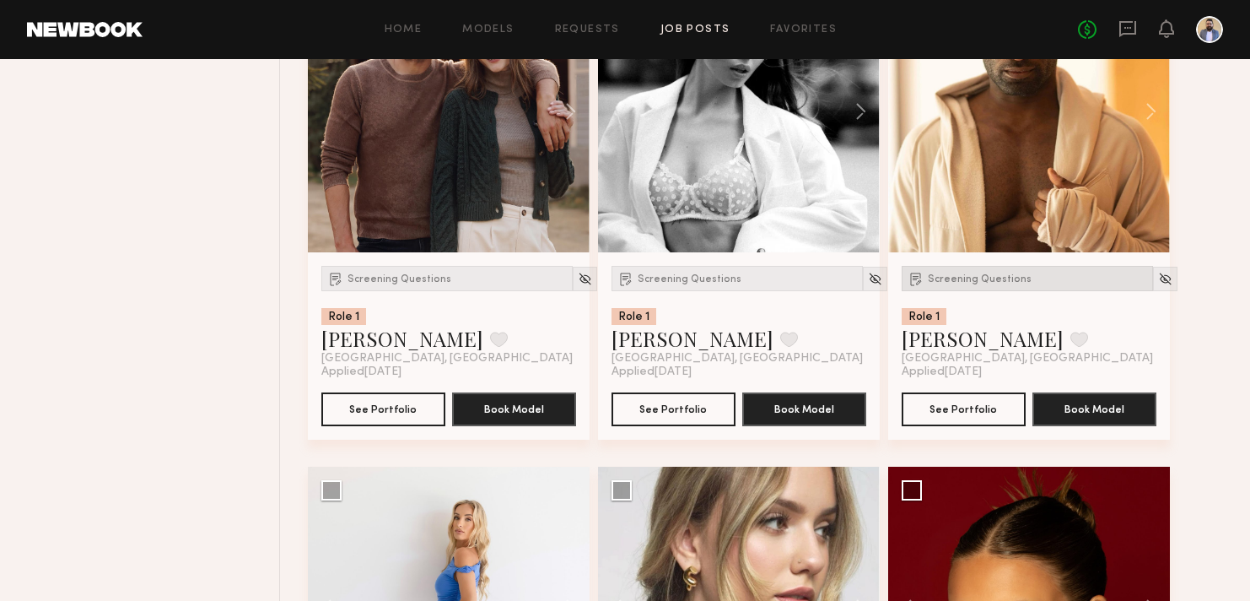
scroll to position [1118, 0]
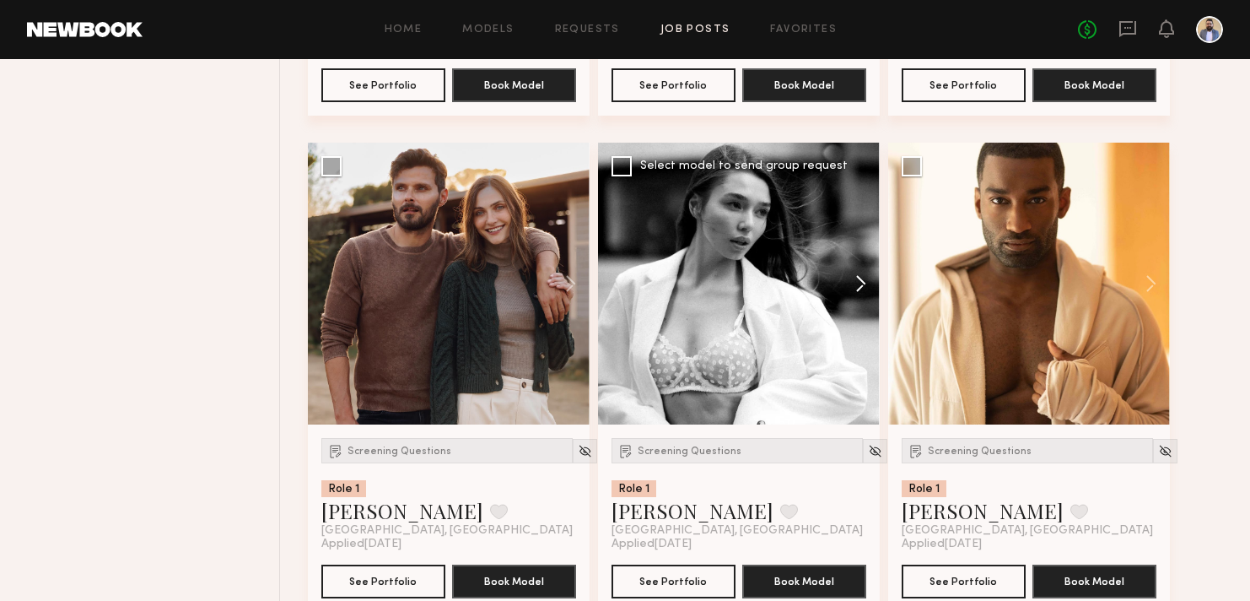
click at [867, 283] on button at bounding box center [853, 284] width 54 height 282
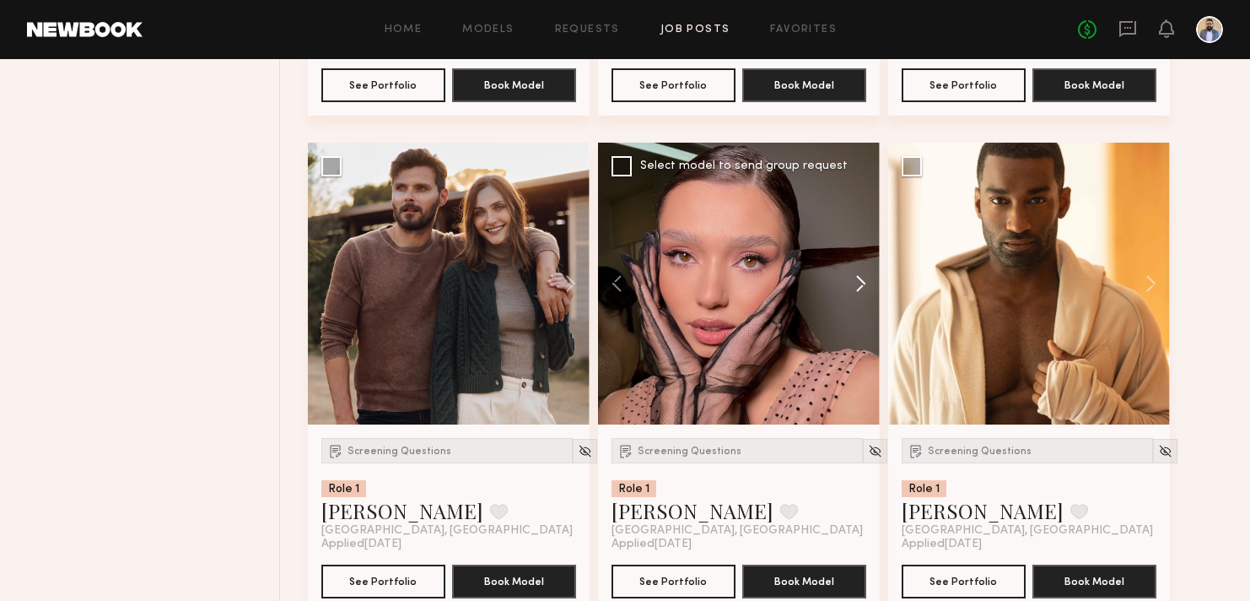
click at [867, 283] on button at bounding box center [853, 284] width 54 height 282
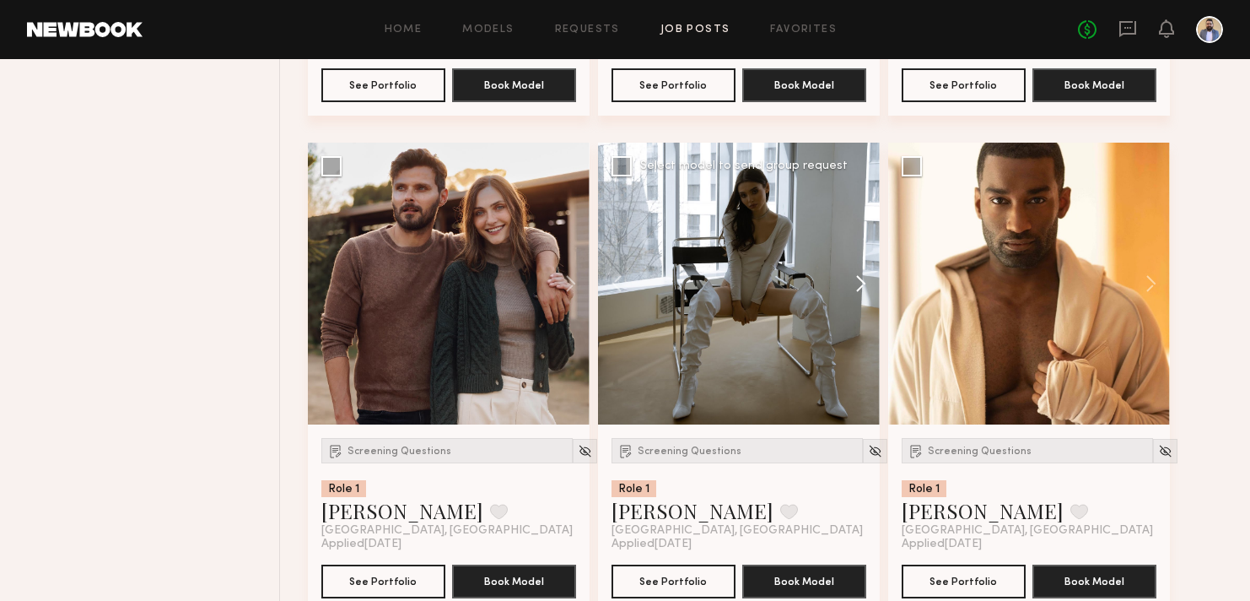
click at [867, 283] on button at bounding box center [853, 284] width 54 height 282
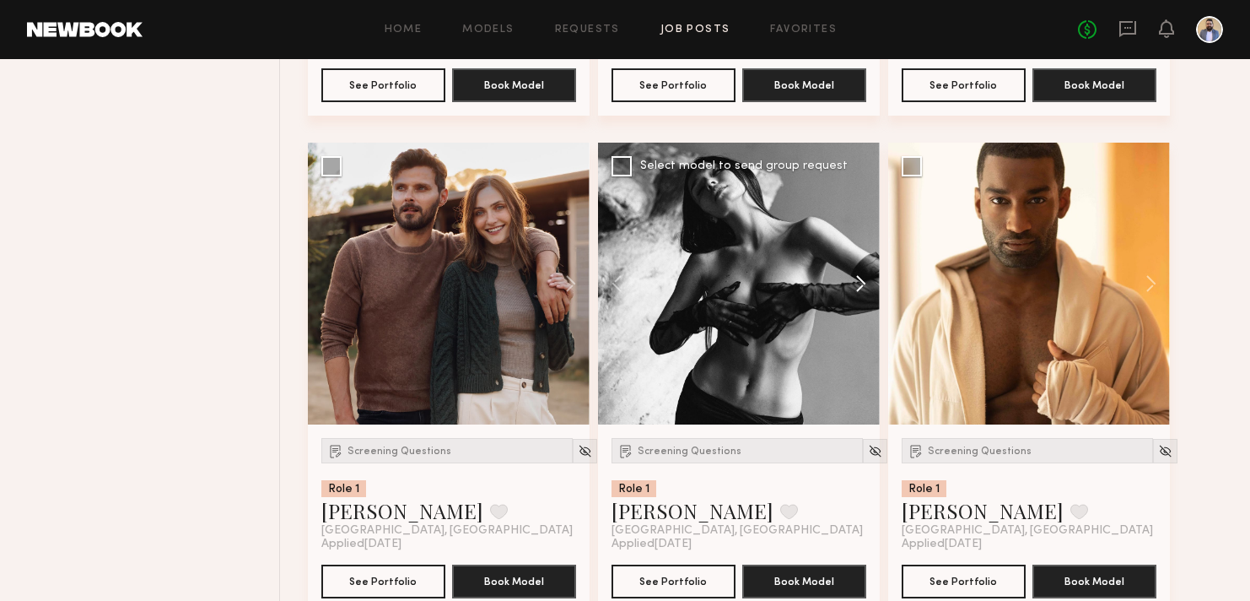
click at [867, 283] on button at bounding box center [853, 284] width 54 height 282
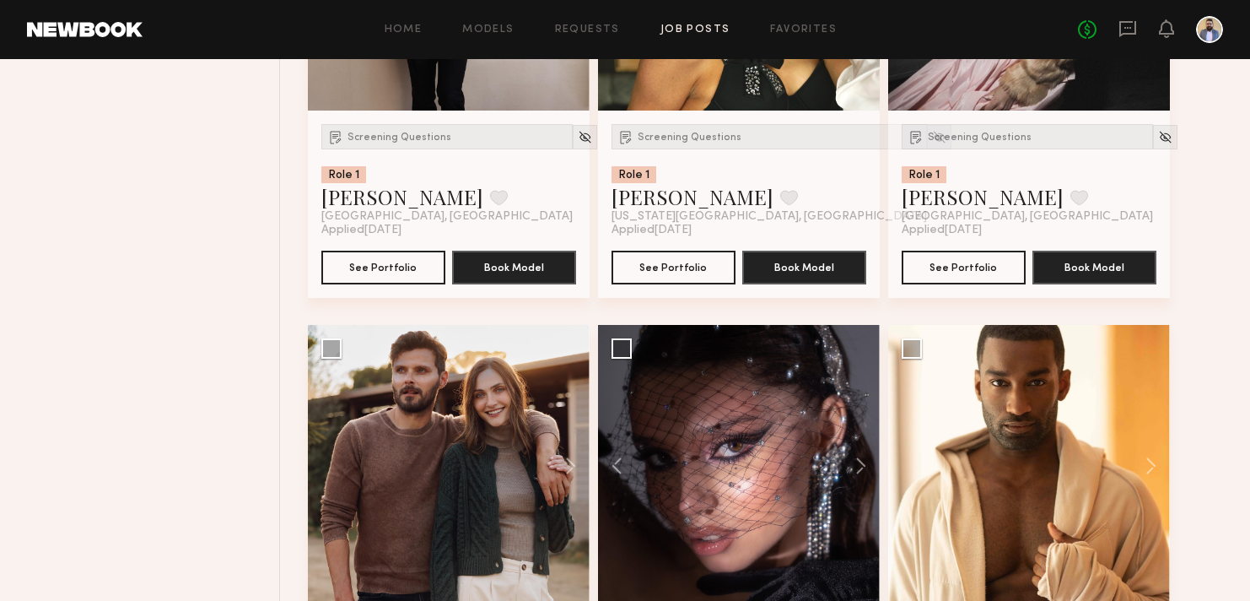
scroll to position [574, 0]
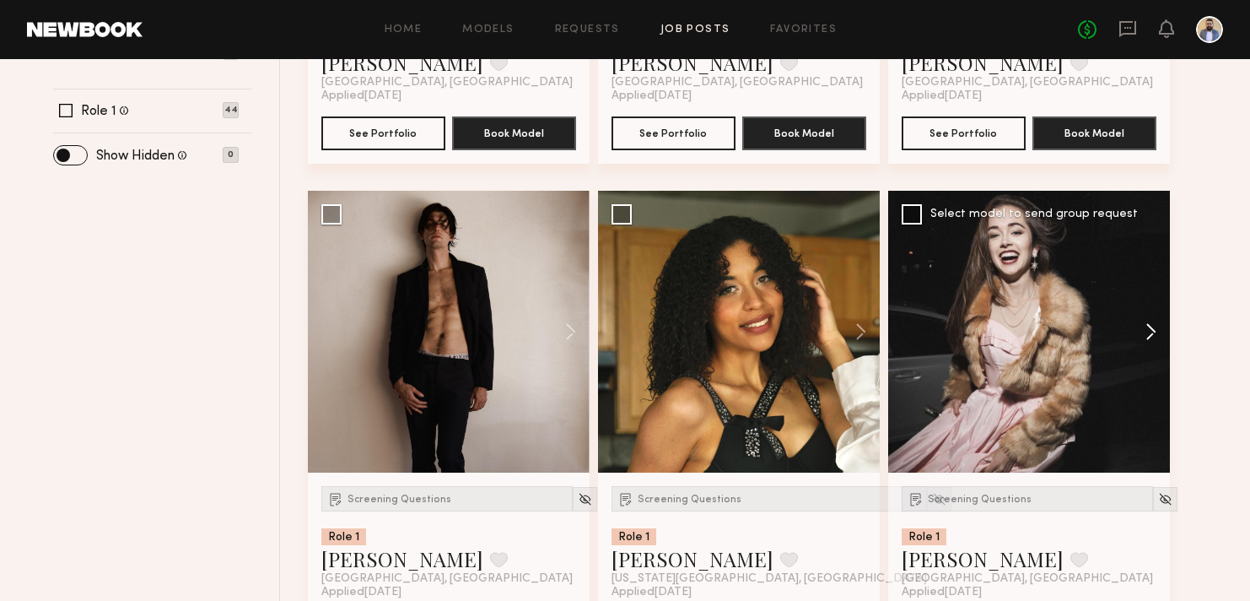
click at [1149, 330] on button at bounding box center [1143, 332] width 54 height 282
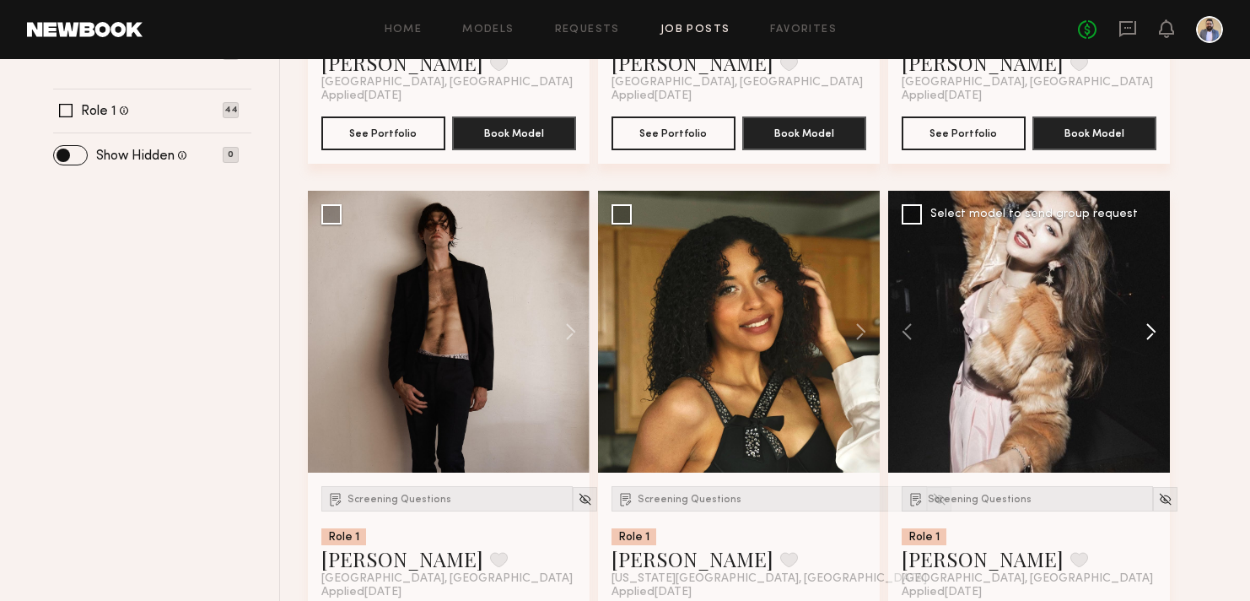
click at [1148, 329] on button at bounding box center [1143, 332] width 54 height 282
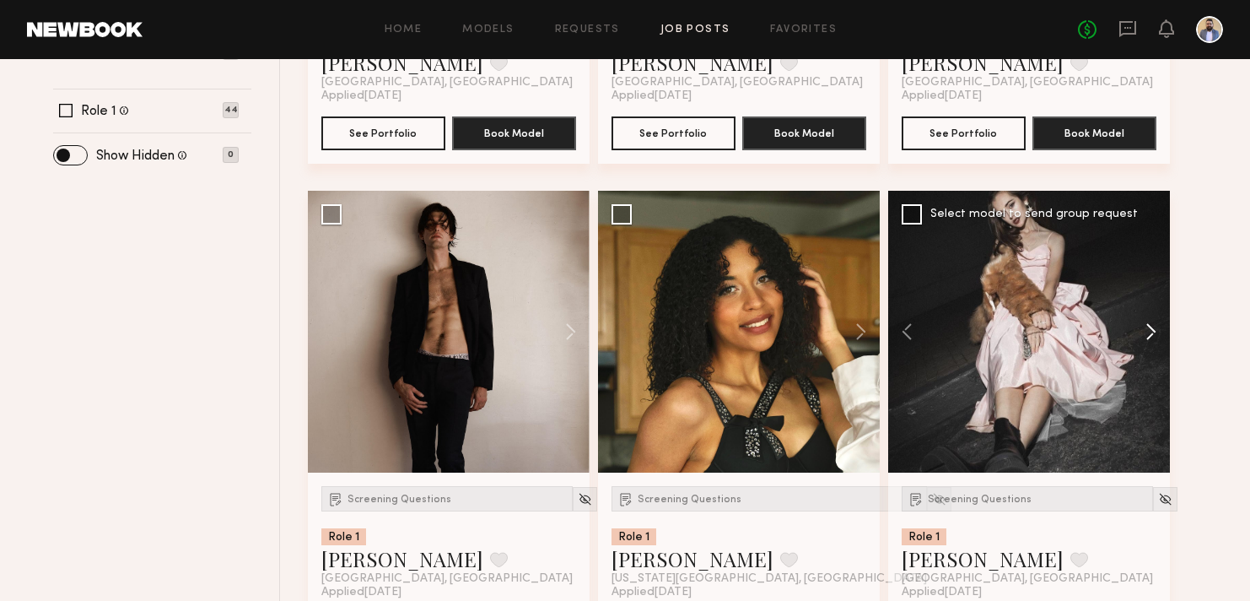
click at [1148, 329] on button at bounding box center [1143, 332] width 54 height 282
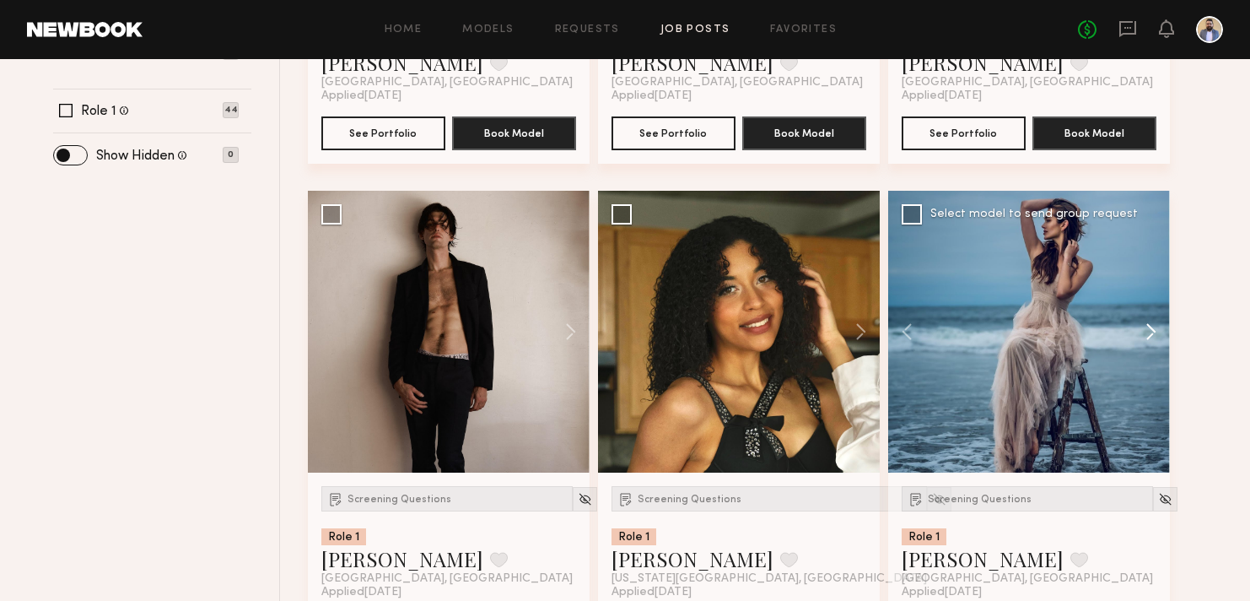
click at [1148, 329] on button at bounding box center [1143, 332] width 54 height 282
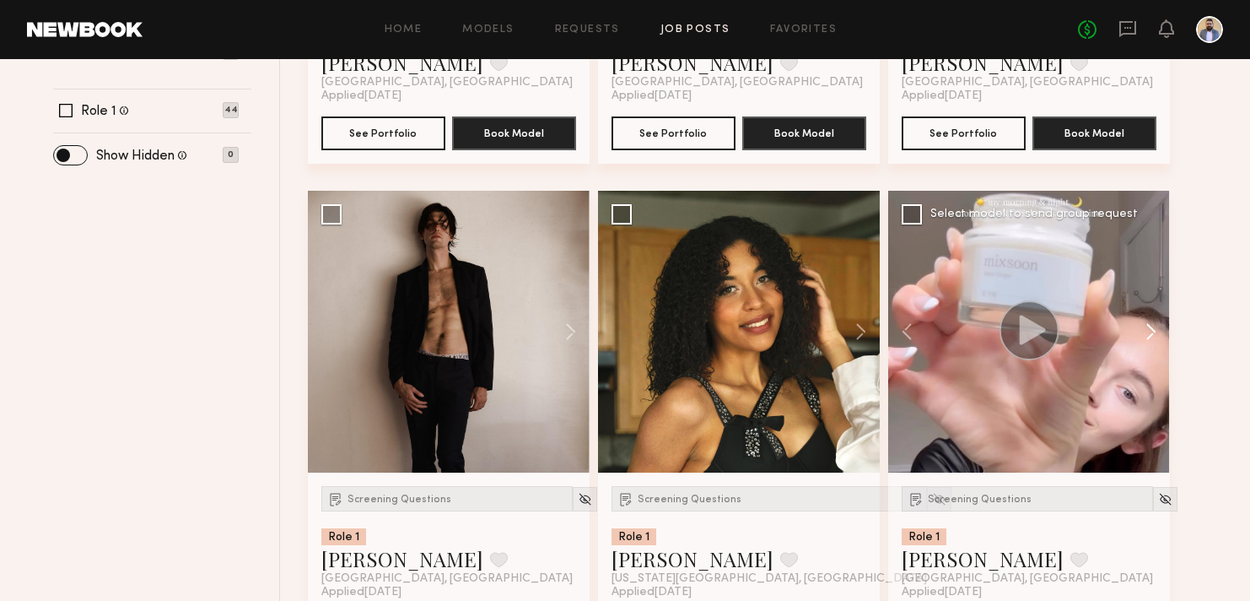
click at [1148, 329] on button at bounding box center [1143, 332] width 54 height 282
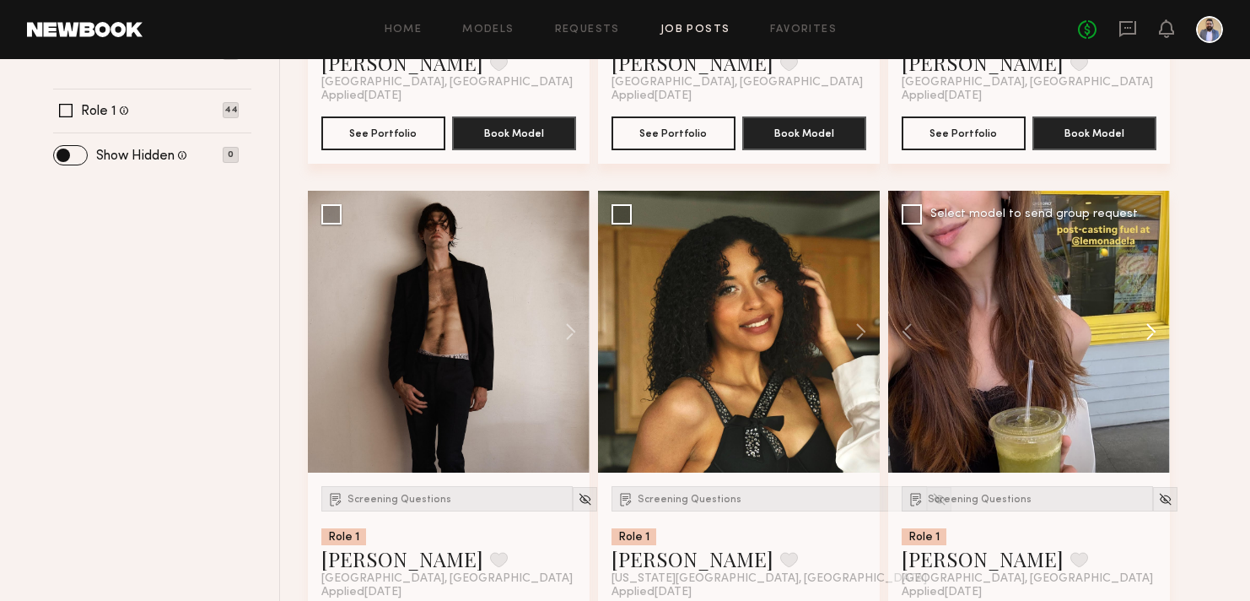
click at [1148, 329] on button at bounding box center [1143, 332] width 54 height 282
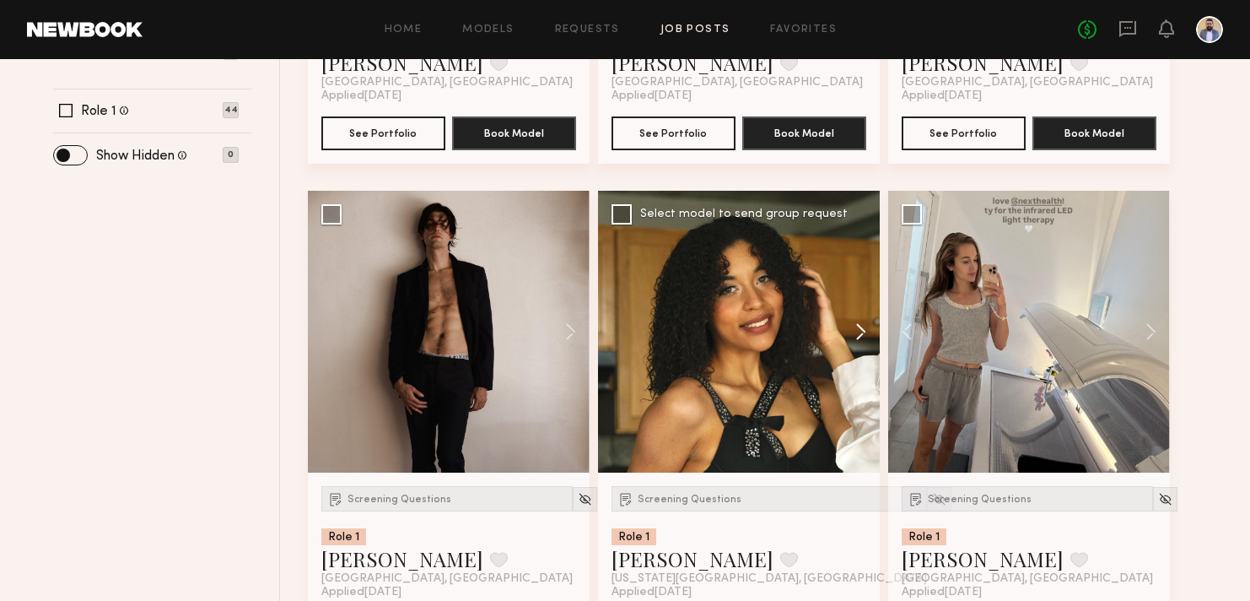
click at [864, 337] on button at bounding box center [853, 332] width 54 height 282
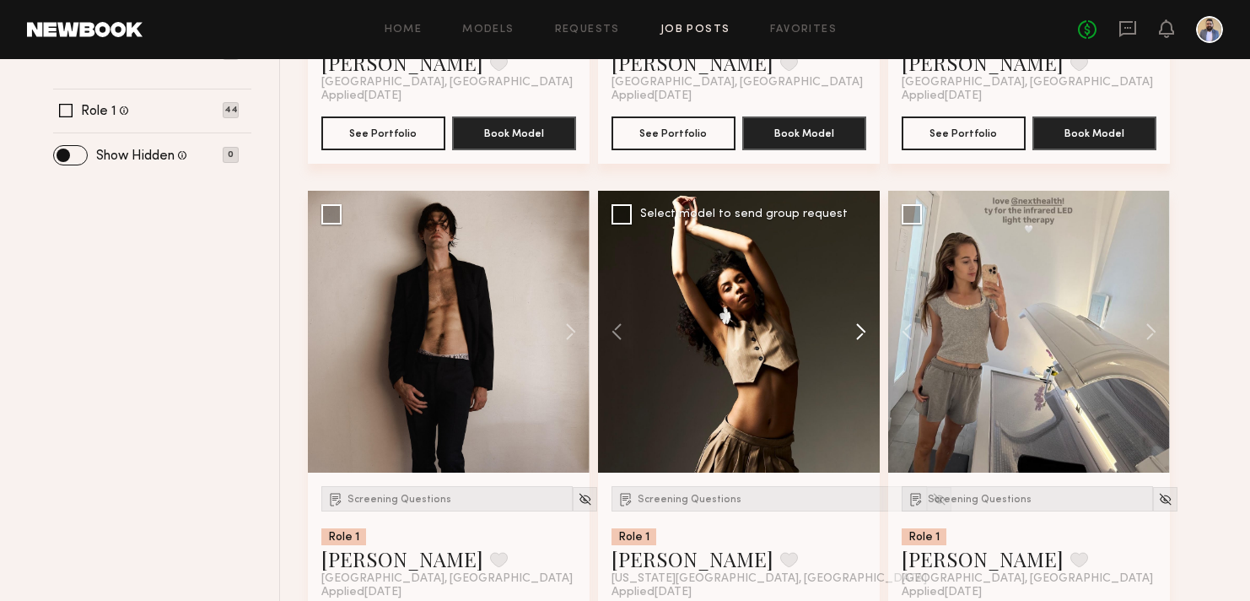
click at [864, 337] on button at bounding box center [853, 332] width 54 height 282
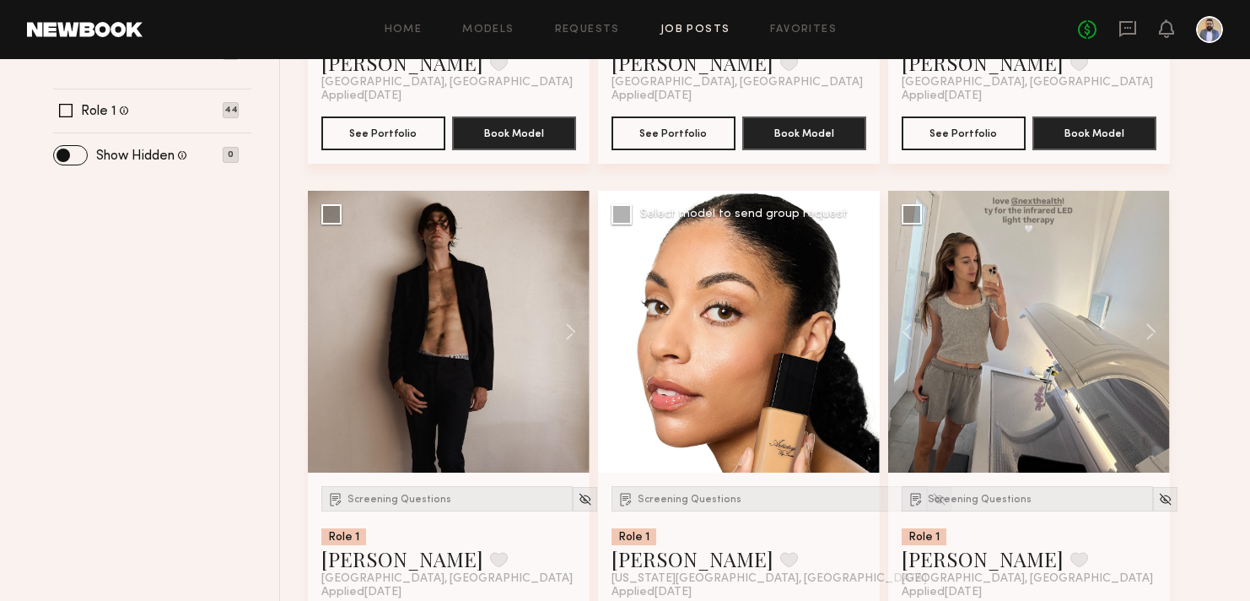
click at [864, 337] on button at bounding box center [853, 332] width 54 height 282
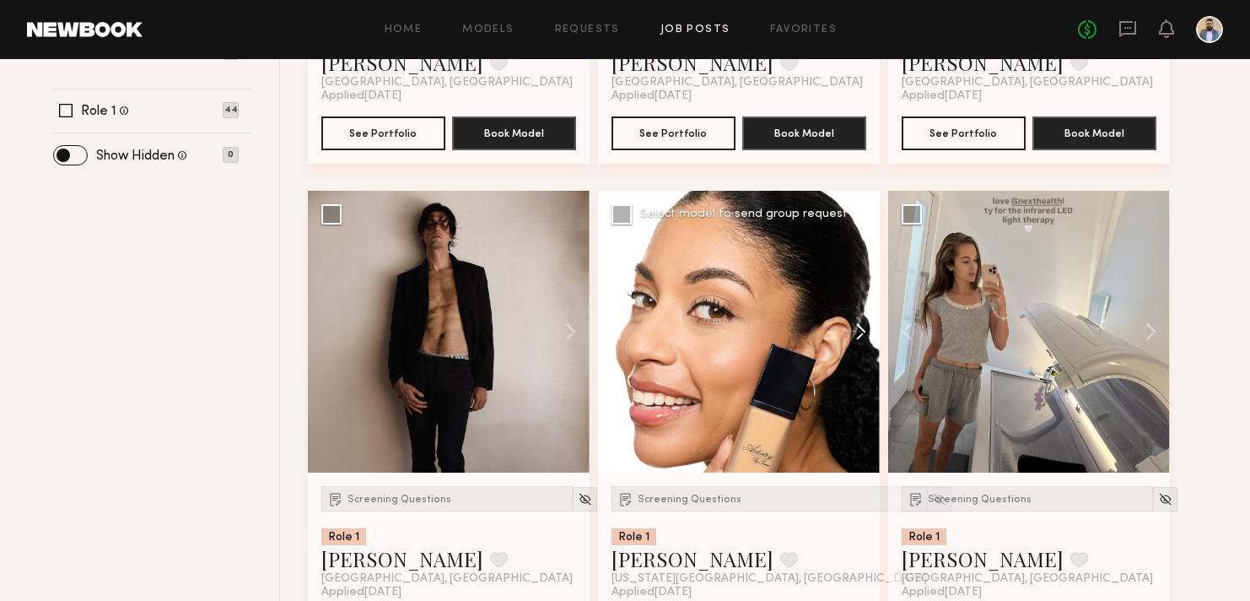
click at [864, 337] on button at bounding box center [853, 332] width 54 height 282
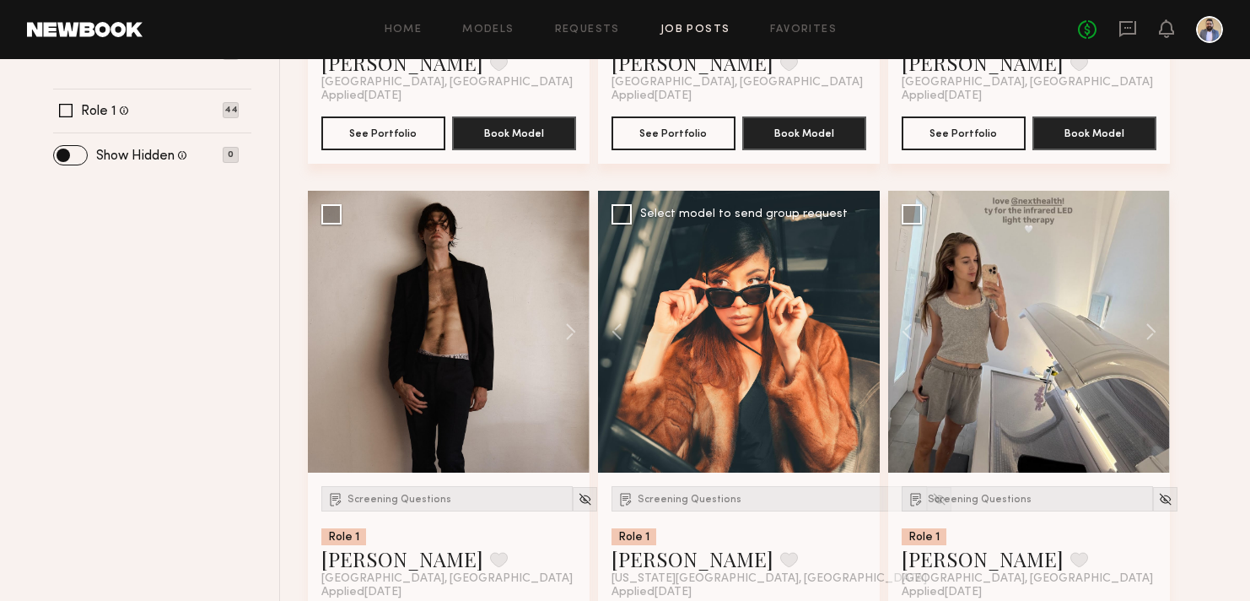
click at [864, 337] on div at bounding box center [739, 332] width 282 height 282
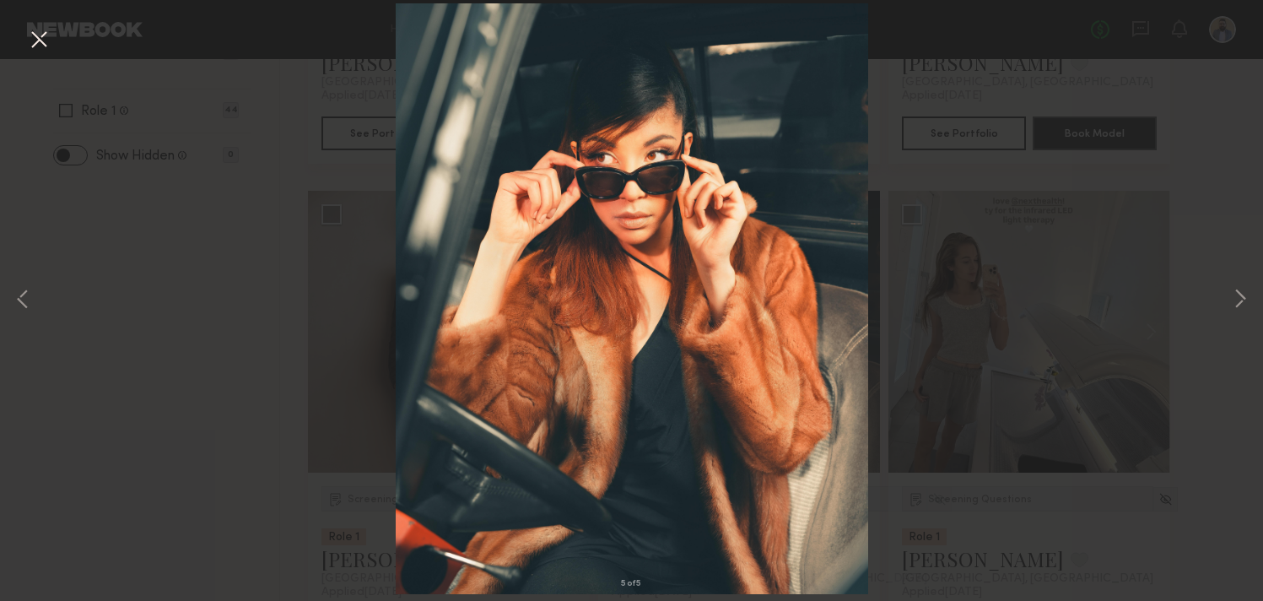
click at [33, 44] on button at bounding box center [38, 40] width 27 height 30
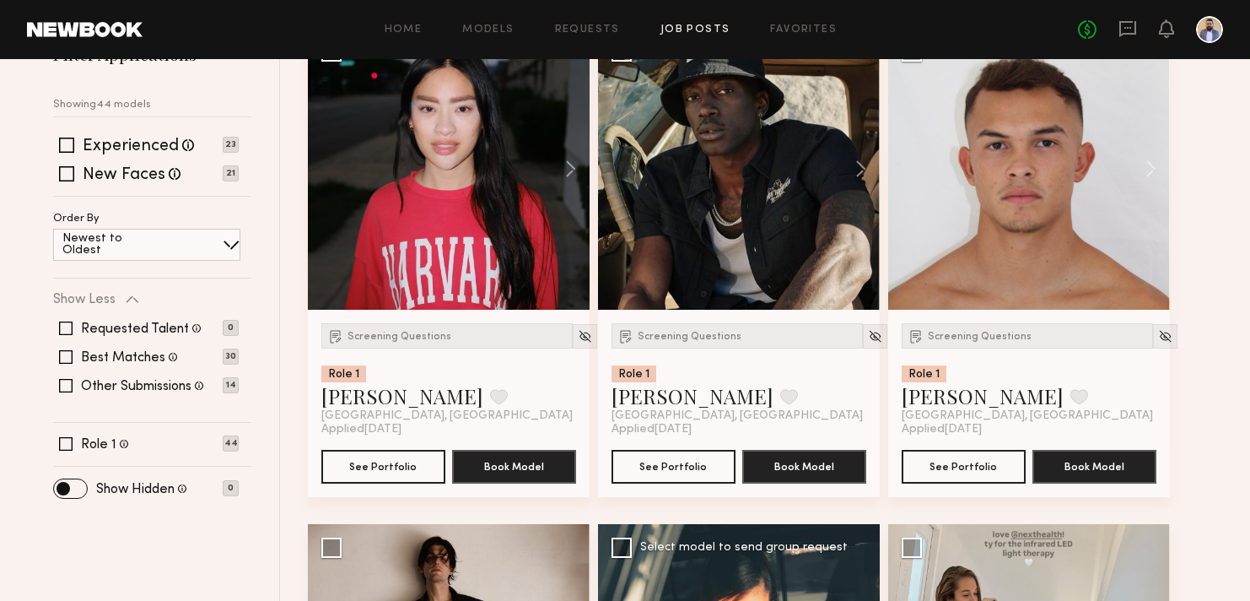
scroll to position [202, 0]
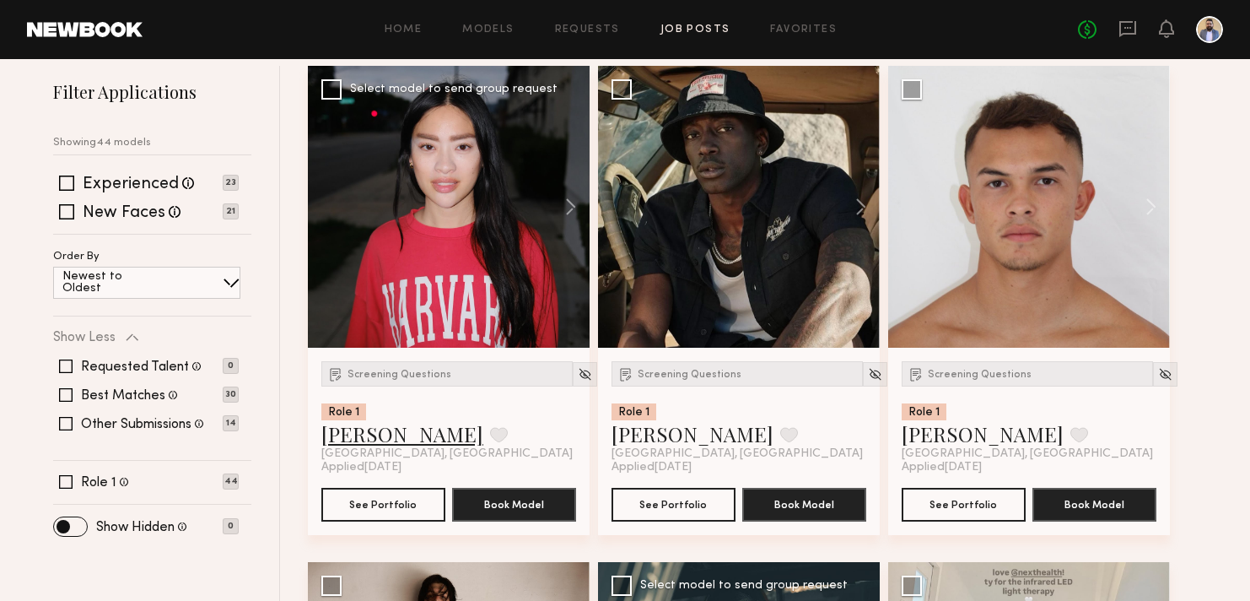
click at [381, 436] on link "Jennifer L." at bounding box center [402, 433] width 162 height 27
